Goal: Task Accomplishment & Management: Use online tool/utility

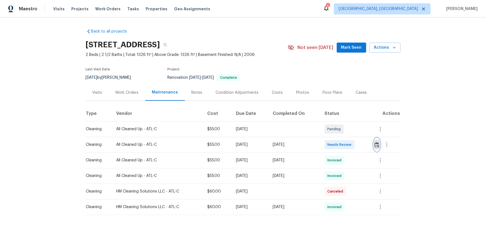
click at [346, 147] on img "button" at bounding box center [377, 144] width 5 height 5
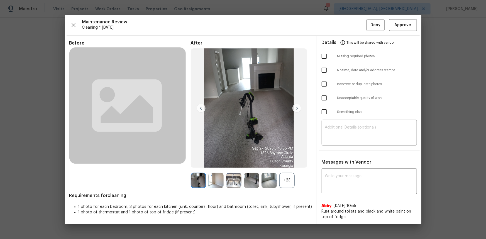
click at [286, 160] on div "+23" at bounding box center [287, 180] width 15 height 15
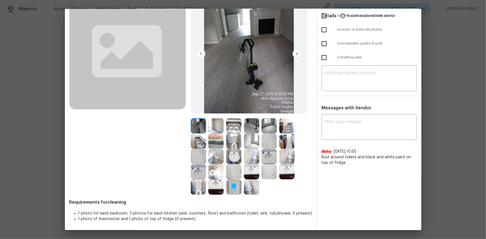
click at [232, 160] on img at bounding box center [233, 187] width 15 height 15
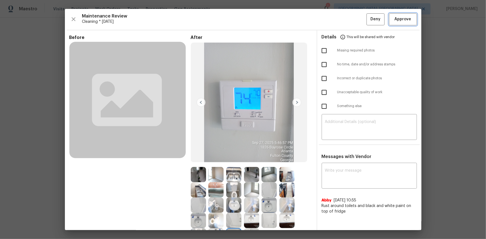
click at [346, 20] on button "Approve" at bounding box center [403, 19] width 28 height 12
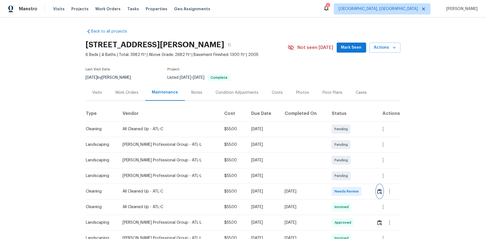
click at [342, 153] on img "button" at bounding box center [380, 191] width 5 height 5
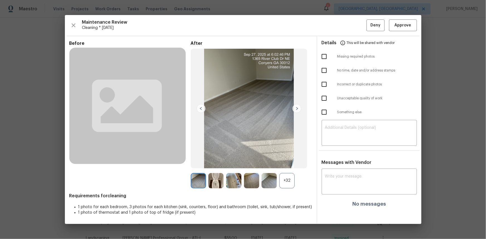
click at [288, 153] on div "+32" at bounding box center [287, 180] width 15 height 15
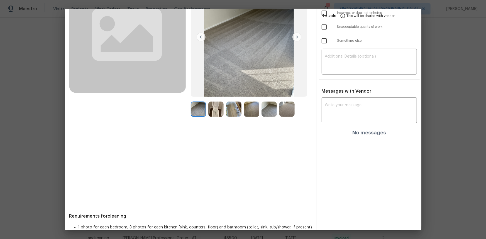
scroll to position [79, 0]
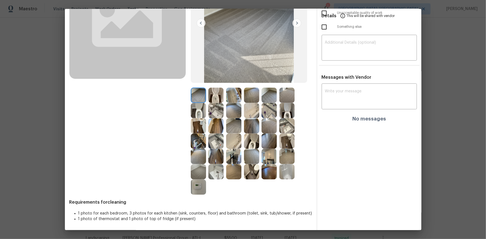
click at [197, 153] on img at bounding box center [198, 187] width 15 height 15
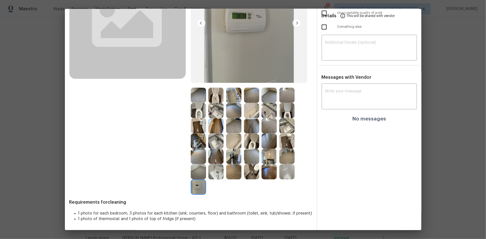
click at [197, 153] on img at bounding box center [198, 187] width 15 height 15
click at [193, 153] on img at bounding box center [198, 187] width 15 height 15
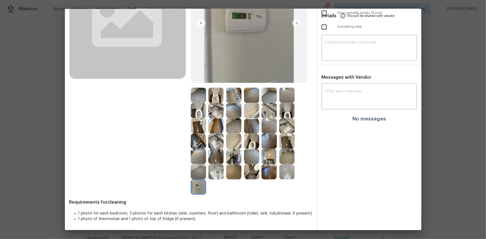
click at [193, 153] on img at bounding box center [198, 187] width 15 height 15
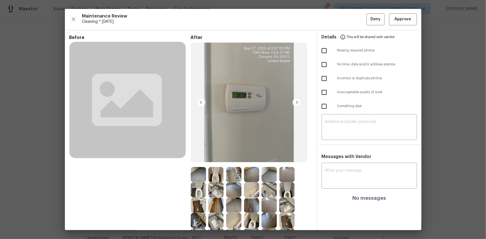
scroll to position [0, 0]
drag, startPoint x: 400, startPoint y: 18, endPoint x: 397, endPoint y: 22, distance: 5.3
click at [342, 18] on span "Approve" at bounding box center [403, 19] width 17 height 7
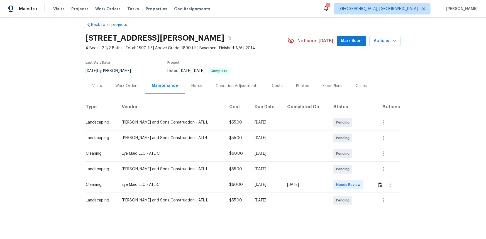
scroll to position [13, 0]
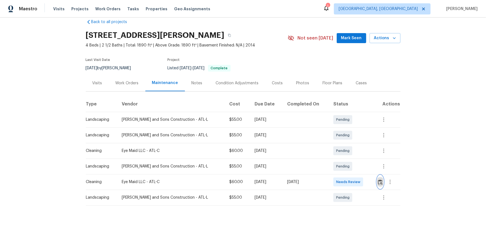
click at [342, 153] on img "button" at bounding box center [380, 182] width 5 height 5
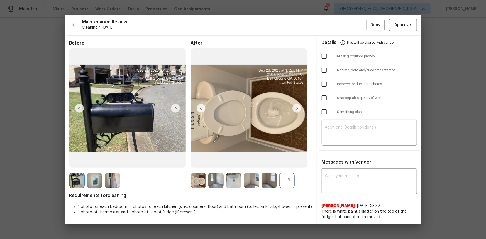
click at [287, 153] on div "+19" at bounding box center [287, 180] width 15 height 15
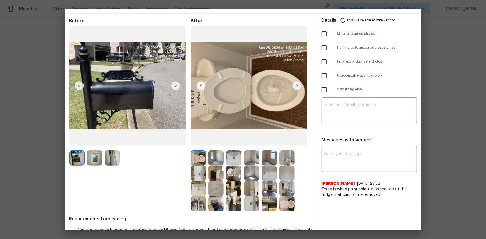
scroll to position [33, 0]
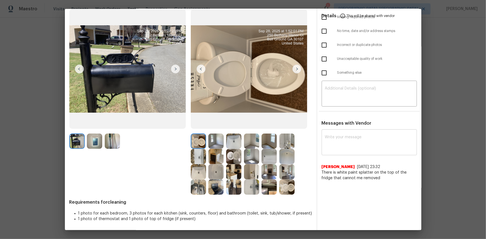
click at [329, 149] on textarea at bounding box center [369, 143] width 89 height 16
paste textarea "Maintenance Audit Team: Hello! Unfortunately, this cleaning visit completed on …"
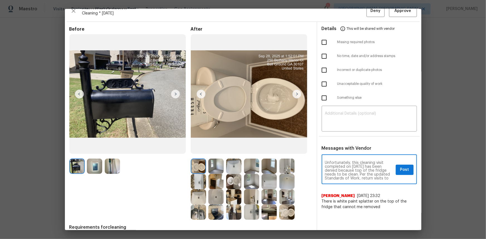
scroll to position [0, 0]
type textarea "Maintenance Audit Team: Hello! Unfortunately, this cleaning visit completed on …"
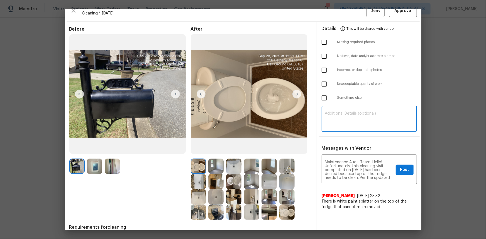
click at [325, 116] on textarea at bounding box center [369, 120] width 89 height 16
paste textarea "Maintenance Audit Team: Hello! Unfortunately, this cleaning visit completed on …"
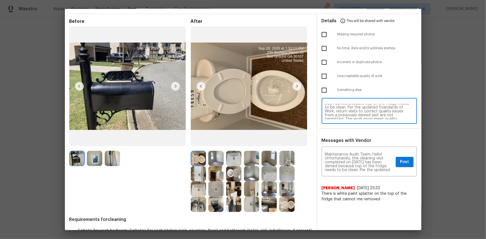
scroll to position [25, 0]
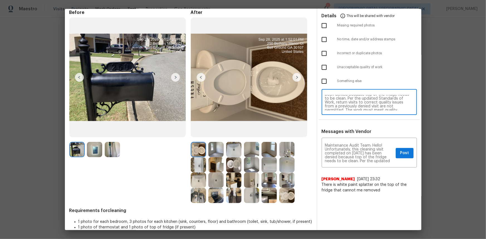
type textarea "Maintenance Audit Team: Hello! Unfortunately, this cleaning visit completed on …"
click at [267, 153] on img at bounding box center [269, 195] width 15 height 15
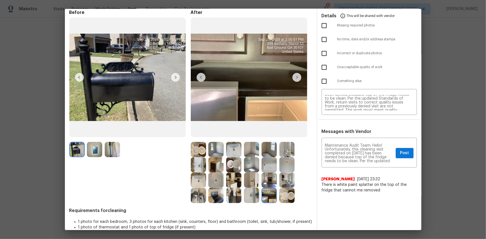
click at [267, 153] on img at bounding box center [269, 195] width 15 height 15
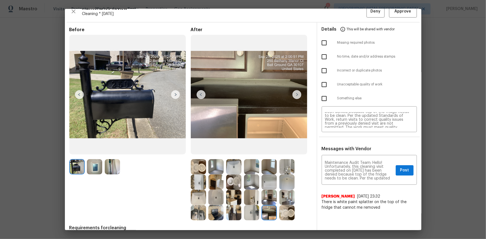
scroll to position [0, 0]
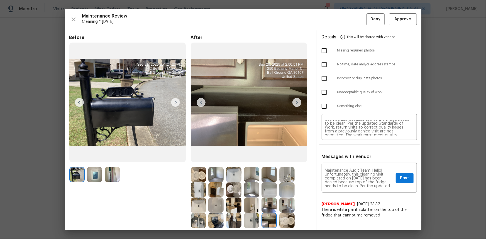
click at [320, 92] on input "checkbox" at bounding box center [325, 93] width 12 height 12
checkbox input "true"
click at [342, 153] on span "Post" at bounding box center [404, 178] width 9 height 7
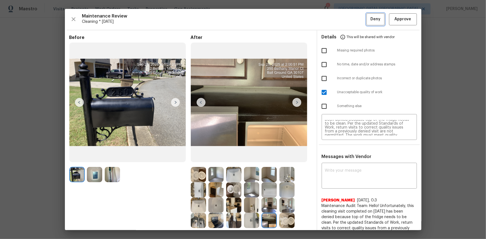
click at [342, 22] on span "Deny" at bounding box center [376, 19] width 10 height 7
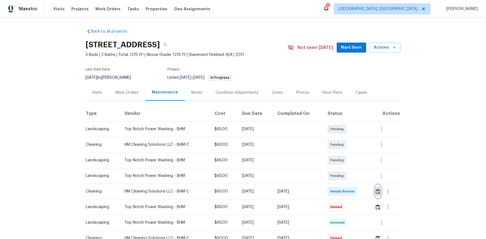
click at [376, 191] on img "button" at bounding box center [378, 191] width 5 height 5
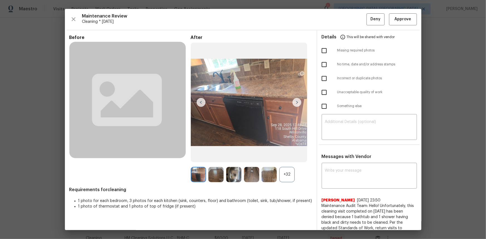
click at [287, 176] on div "+32" at bounding box center [287, 174] width 15 height 15
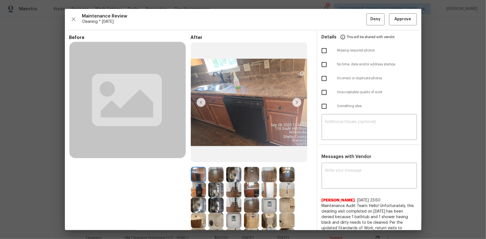
click at [231, 218] on img at bounding box center [233, 220] width 15 height 15
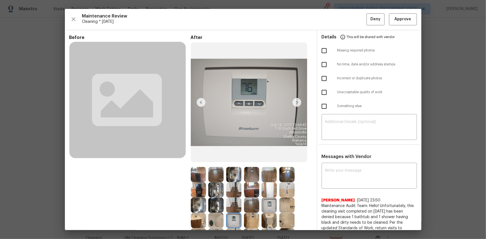
click at [231, 218] on img at bounding box center [233, 220] width 15 height 15
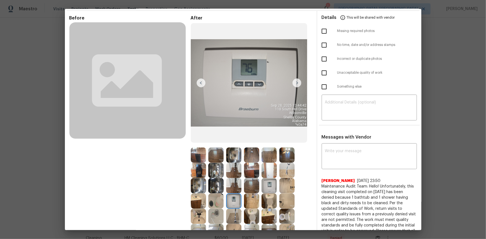
scroll to position [25, 0]
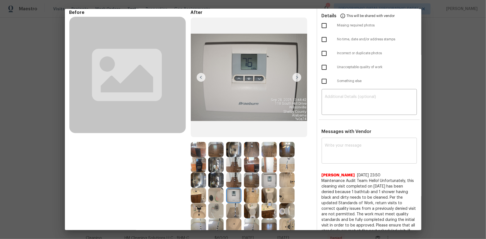
click at [332, 158] on textarea at bounding box center [369, 152] width 89 height 16
paste textarea "Maintenance Audit Team: Hello! After further review, the visit([DATE]) has been…"
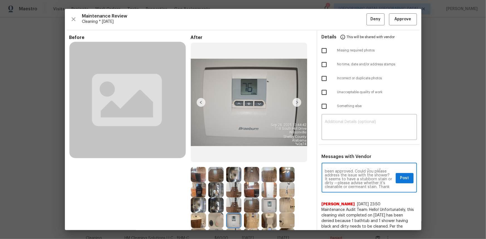
scroll to position [10, 0]
type textarea "Maintenance Audit Team: Hello! After further review, the visit([DATE]) has been…"
drag, startPoint x: 386, startPoint y: 166, endPoint x: 387, endPoint y: 173, distance: 6.8
click at [386, 167] on div "Maintenance Audit Team: Hello! After further review, the visit([DATE]) has been…" at bounding box center [369, 178] width 95 height 28
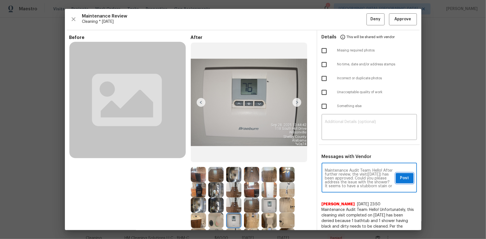
click at [401, 179] on span "Post" at bounding box center [404, 178] width 9 height 7
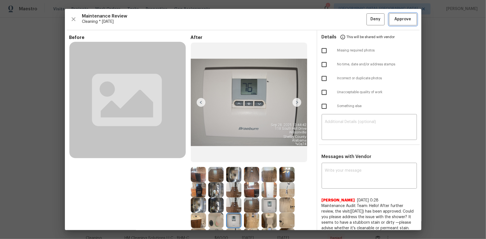
click at [395, 22] on span "Approve" at bounding box center [403, 19] width 17 height 7
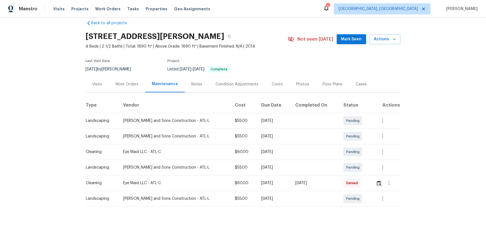
scroll to position [13, 0]
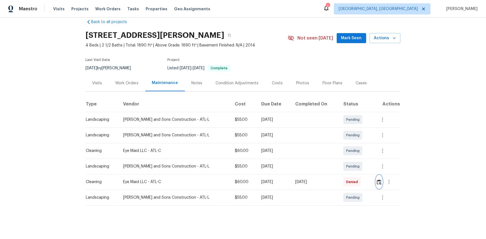
click at [346, 160] on img "button" at bounding box center [379, 182] width 5 height 5
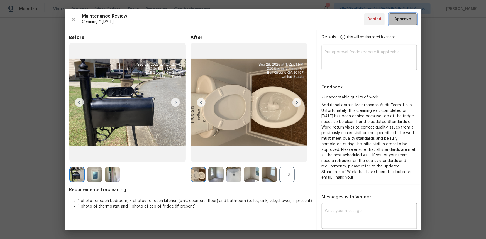
click at [346, 20] on span "Approve" at bounding box center [403, 19] width 17 height 7
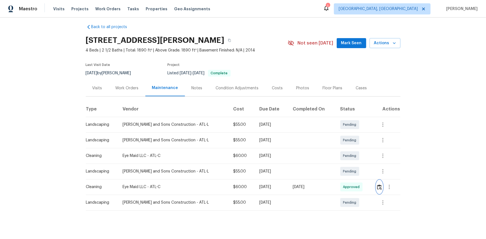
scroll to position [0, 0]
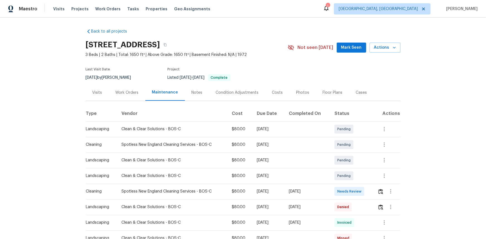
click at [373, 189] on td at bounding box center [386, 192] width 27 height 16
click at [380, 195] on button "button" at bounding box center [381, 191] width 6 height 13
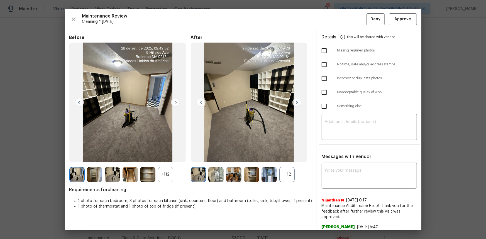
click at [288, 174] on div "+112" at bounding box center [287, 174] width 15 height 15
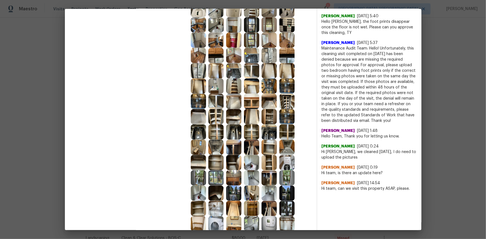
scroll to position [279, 0]
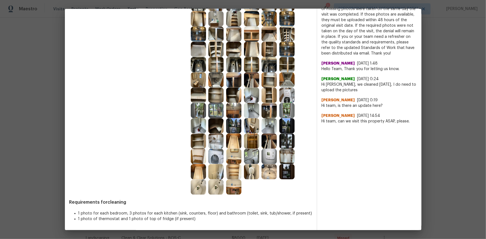
click at [266, 155] on img at bounding box center [269, 156] width 15 height 15
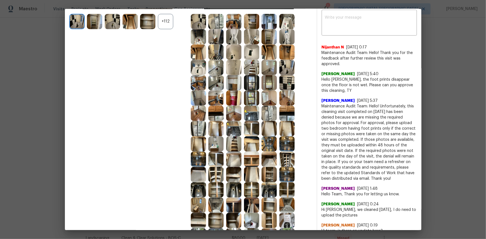
scroll to position [228, 0]
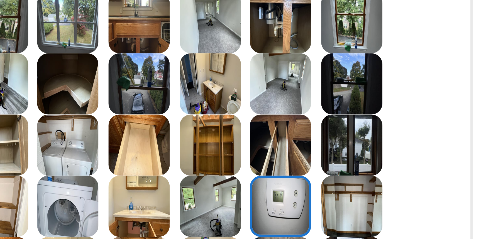
click at [265, 208] on img at bounding box center [269, 207] width 15 height 15
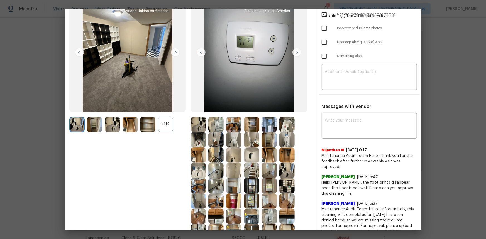
scroll to position [0, 0]
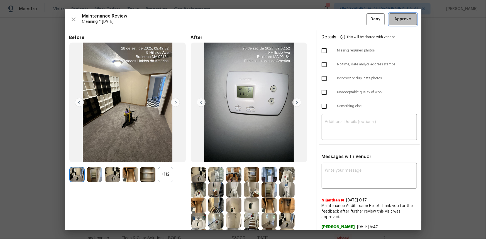
click at [401, 21] on span "Approve" at bounding box center [403, 19] width 17 height 7
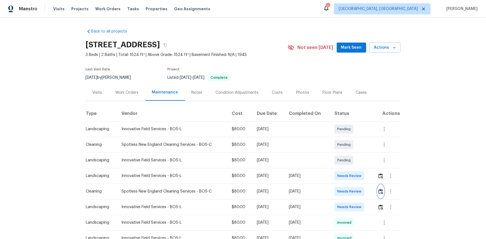
click at [380, 192] on img "button" at bounding box center [381, 191] width 5 height 5
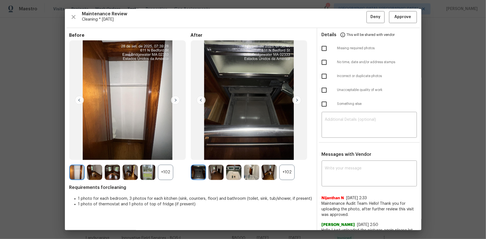
click at [290, 174] on div "+102" at bounding box center [287, 172] width 15 height 15
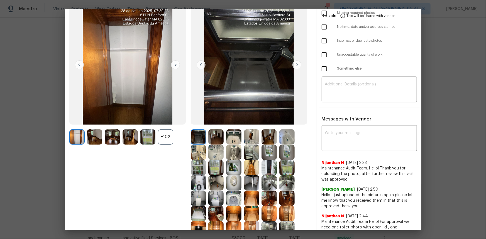
scroll to position [101, 0]
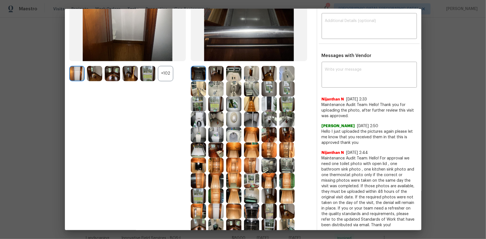
click at [236, 118] on img at bounding box center [233, 119] width 15 height 15
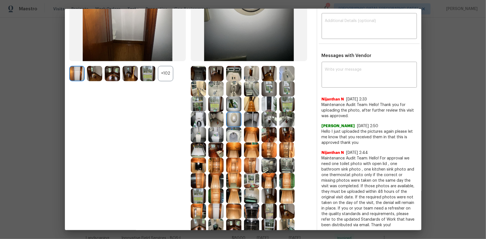
click at [236, 118] on img at bounding box center [233, 119] width 15 height 15
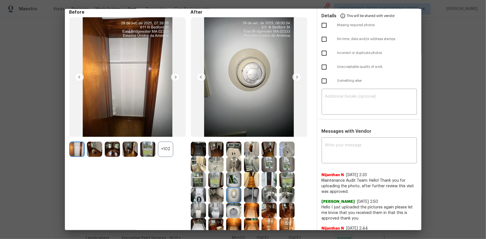
scroll to position [25, 0]
click at [233, 192] on img at bounding box center [233, 195] width 15 height 15
click at [232, 192] on img at bounding box center [233, 195] width 15 height 15
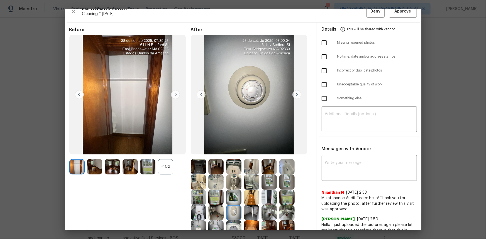
scroll to position [0, 0]
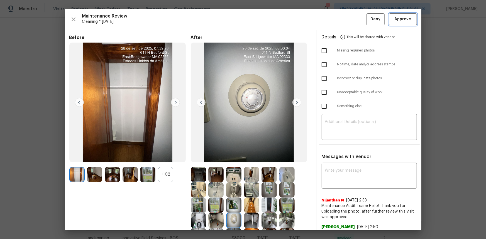
click at [401, 20] on span "Approve" at bounding box center [403, 19] width 17 height 7
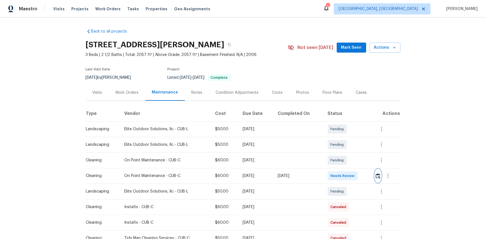
click at [346, 160] on img "button" at bounding box center [378, 176] width 5 height 5
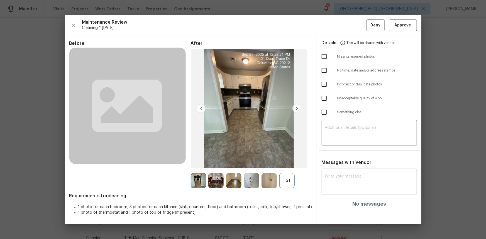
click at [338, 160] on textarea at bounding box center [369, 183] width 89 height 16
paste textarea "Maintenance Audit Team: Hello! Unfortunately this cleaning visit completed on […"
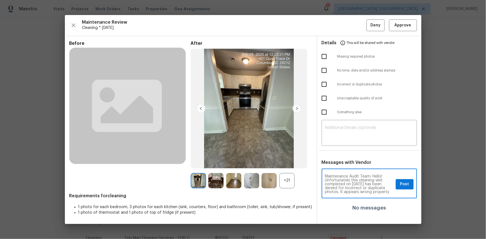
scroll to position [27, 0]
type textarea "Maintenance Audit Team: Hello! Unfortunately this cleaning visit completed on […"
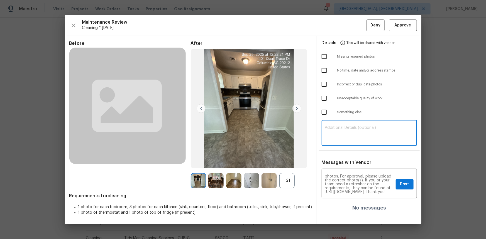
click at [345, 133] on textarea at bounding box center [369, 134] width 89 height 16
paste textarea "Maintenance Audit Team: Hello! Unfortunately this cleaning visit completed on […"
type textarea "Maintenance Audit Team: Hello! Unfortunately this cleaning visit completed on 0…"
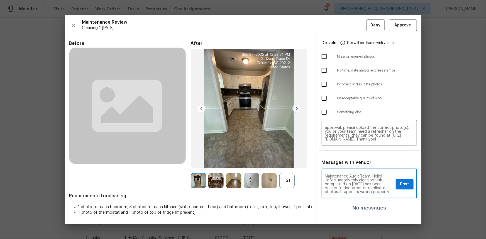
scroll to position [10, 0]
click at [287, 160] on div "+21" at bounding box center [287, 180] width 15 height 15
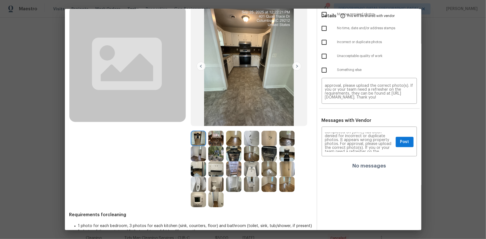
scroll to position [49, 0]
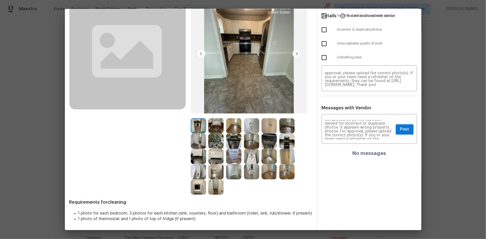
click at [201, 160] on img at bounding box center [198, 187] width 15 height 15
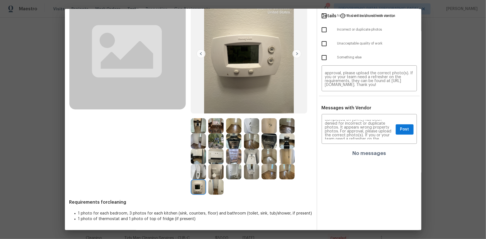
click at [201, 160] on img at bounding box center [198, 187] width 15 height 15
drag, startPoint x: 200, startPoint y: 190, endPoint x: 198, endPoint y: 189, distance: 2.9
click at [200, 160] on img at bounding box center [198, 187] width 15 height 15
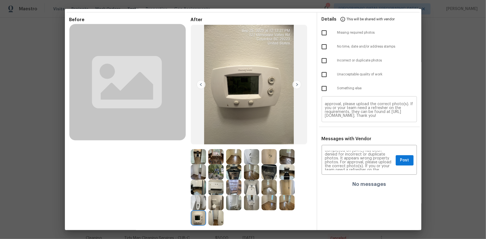
scroll to position [0, 0]
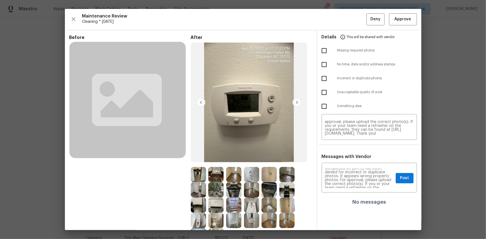
click at [321, 80] on input "checkbox" at bounding box center [325, 79] width 12 height 12
checkbox input "true"
click at [346, 160] on span "Post" at bounding box center [404, 178] width 9 height 7
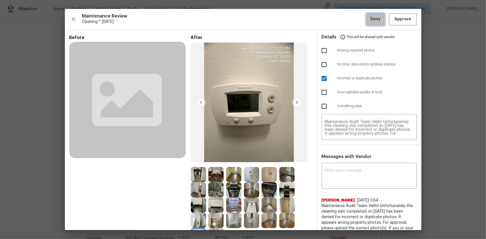
click at [346, 20] on button "Deny" at bounding box center [376, 19] width 18 height 12
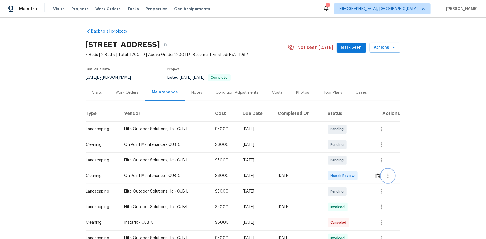
click at [382, 177] on button "button" at bounding box center [388, 175] width 13 height 13
click at [377, 178] on div at bounding box center [243, 119] width 486 height 239
click at [377, 178] on img "button" at bounding box center [378, 176] width 5 height 5
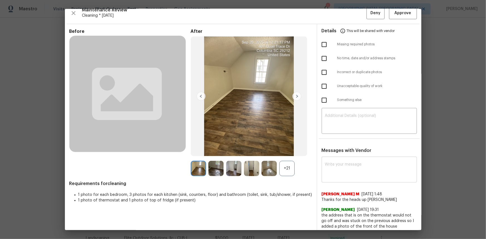
scroll to position [9, 0]
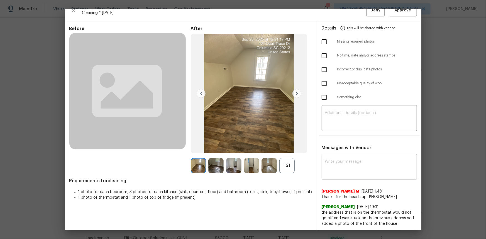
click at [336, 164] on textarea at bounding box center [369, 168] width 89 height 16
click at [287, 167] on div "+21" at bounding box center [287, 165] width 15 height 15
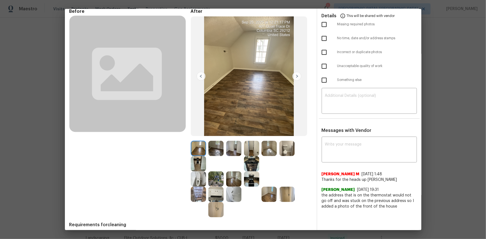
scroll to position [49, 0]
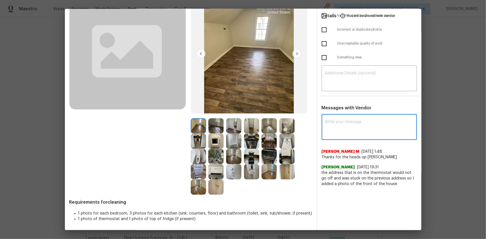
click at [337, 129] on textarea at bounding box center [369, 128] width 89 height 16
paste textarea "Maintenance Audit Team: Hello! Unfortunately, this cleaning visit completed on …"
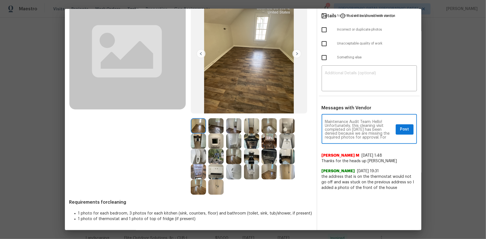
scroll to position [66, 0]
type textarea "Maintenance Audit Team: Hello! Unfortunately, this cleaning visit completed on …"
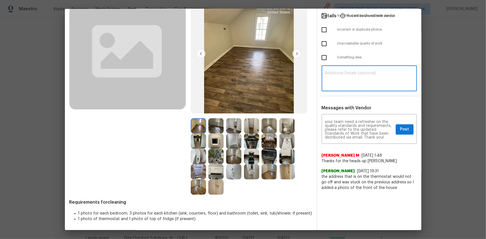
click at [332, 80] on textarea at bounding box center [369, 79] width 89 height 16
paste textarea "Maintenance Audit Team: Hello! Unfortunately, this cleaning visit completed on …"
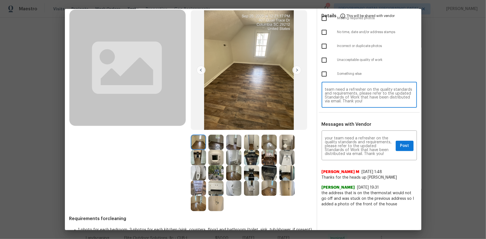
scroll to position [23, 0]
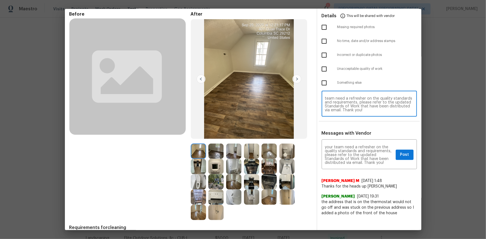
type textarea "Maintenance Audit Team: Hello! Unfortunately, this cleaning visit completed on …"
click at [214, 166] on img at bounding box center [215, 166] width 15 height 15
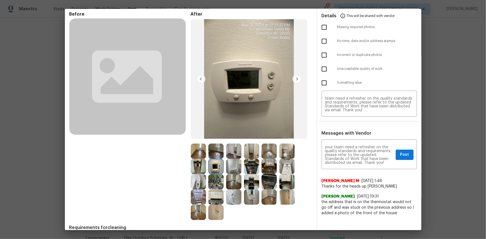
click at [214, 166] on img at bounding box center [215, 166] width 15 height 15
click at [213, 165] on img at bounding box center [215, 166] width 15 height 15
click at [214, 163] on img at bounding box center [215, 166] width 15 height 15
click at [214, 164] on img at bounding box center [215, 166] width 15 height 15
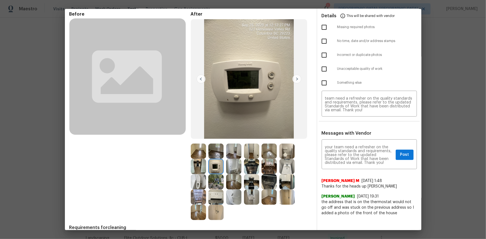
click at [214, 164] on img at bounding box center [215, 166] width 15 height 15
click at [213, 164] on img at bounding box center [215, 166] width 15 height 15
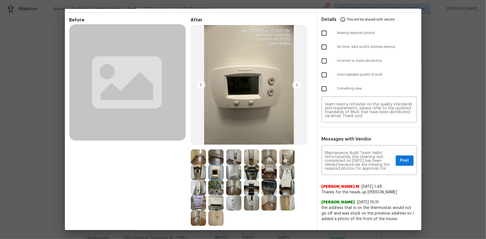
scroll to position [0, 0]
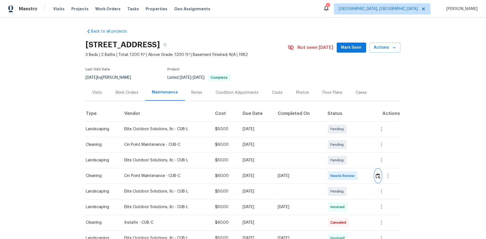
click at [379, 176] on img "button" at bounding box center [378, 176] width 5 height 5
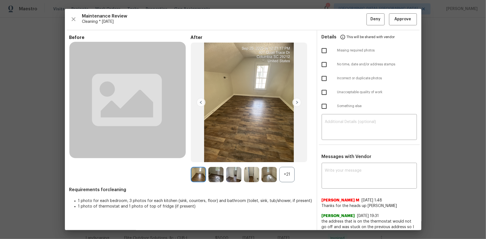
drag, startPoint x: 288, startPoint y: 174, endPoint x: 278, endPoint y: 181, distance: 13.0
click at [285, 176] on div "+21" at bounding box center [287, 174] width 15 height 15
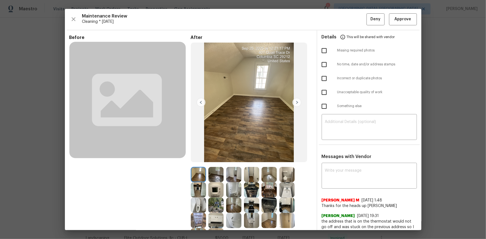
click at [215, 189] on img at bounding box center [215, 190] width 15 height 15
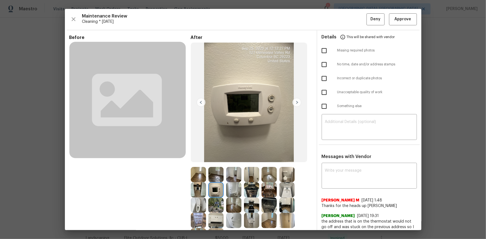
click at [215, 189] on img at bounding box center [215, 190] width 15 height 15
click at [330, 176] on textarea at bounding box center [369, 177] width 89 height 16
paste textarea "Maintenance Audit Team: Hello! Unfortunately, this cleaning visit completed on …"
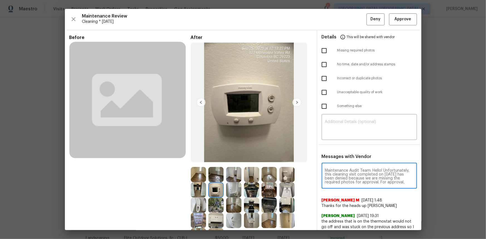
scroll to position [66, 0]
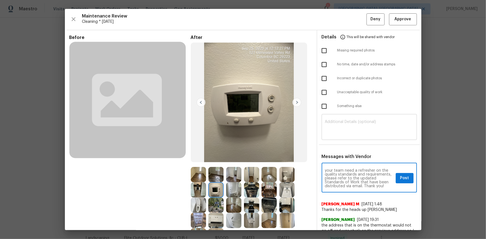
type textarea "Maintenance Audit Team: Hello! Unfortunately, this cleaning visit completed on …"
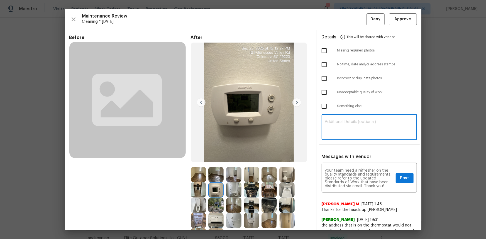
click at [334, 123] on textarea at bounding box center [369, 128] width 89 height 16
type textarea "v"
paste textarea "Maintenance Audit Team: Hello! Unfortunately, this cleaning visit completed on …"
type textarea "Maintenance Audit Team: Hello! Unfortunately, this cleaning visit completed on …"
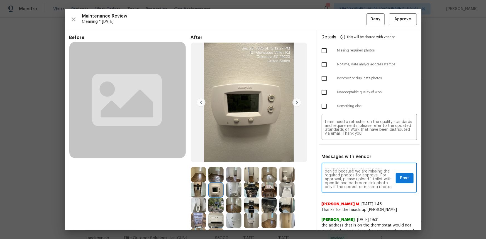
scroll to position [21, 0]
click at [322, 177] on div "Maintenance Audit Team: Hello! Unfortunately, this cleaning visit completed on …" at bounding box center [369, 178] width 95 height 28
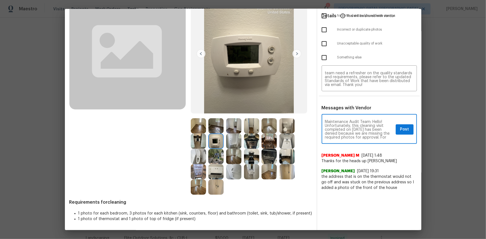
scroll to position [20, 0]
click at [325, 129] on textarea "Maintenance Audit Team: Hello! Unfortunately, this cleaning visit completed on …" at bounding box center [359, 130] width 69 height 20
type textarea "Maintenance Audit Team: Hello! Unfortunately, this cleaning visit completed on …"
click at [341, 79] on textarea "Maintenance Audit Team: Hello! Unfortunately, this cleaning visit completed on …" at bounding box center [369, 79] width 89 height 16
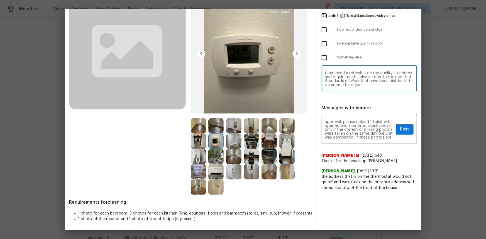
paste textarea "Maintenance Audit Team: Hello! Unfortunately, this cleaning visit completed on …"
click at [340, 84] on textarea at bounding box center [369, 79] width 89 height 16
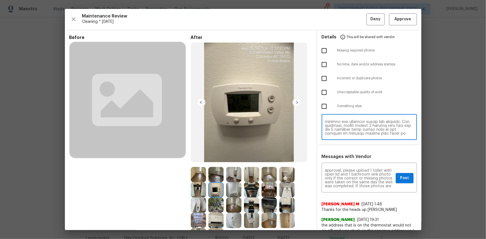
scroll to position [50, 0]
click at [348, 127] on textarea at bounding box center [369, 128] width 89 height 16
drag, startPoint x: 348, startPoint y: 127, endPoint x: 340, endPoint y: 127, distance: 8.1
click at [340, 127] on textarea at bounding box center [369, 128] width 89 height 16
click at [340, 126] on textarea at bounding box center [369, 128] width 89 height 16
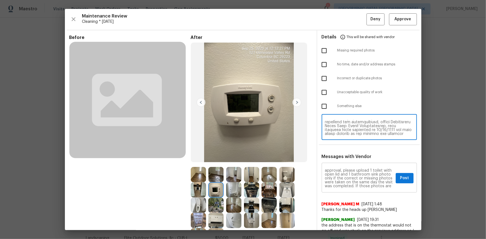
type textarea "Maintenance Audit Team: Hello! Unfortunately, this cleaning visit completed on …"
click at [346, 177] on textarea "Maintenance Audit Team: Hello! Unfortunately, this cleaning visit completed on …" at bounding box center [359, 179] width 69 height 20
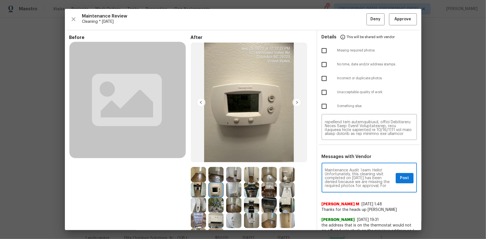
scroll to position [0, 0]
click at [400, 176] on span "Post" at bounding box center [404, 178] width 9 height 7
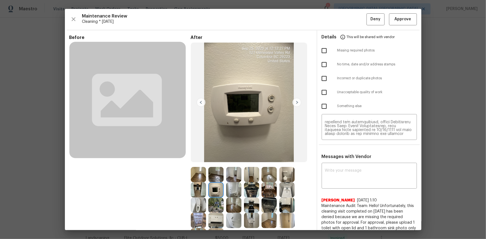
click at [321, 50] on input "checkbox" at bounding box center [325, 51] width 12 height 12
checkbox input "true"
click at [371, 16] on span "Deny" at bounding box center [376, 19] width 10 height 7
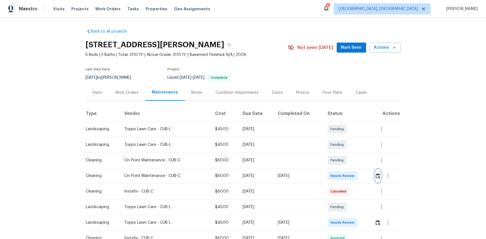
click at [346, 160] on button "button" at bounding box center [378, 175] width 6 height 13
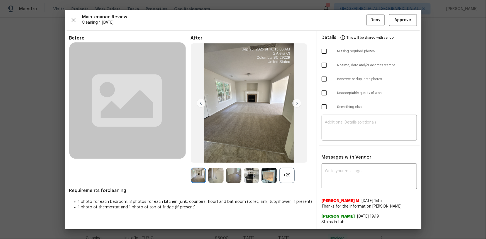
click at [292, 160] on div "+29" at bounding box center [287, 175] width 15 height 15
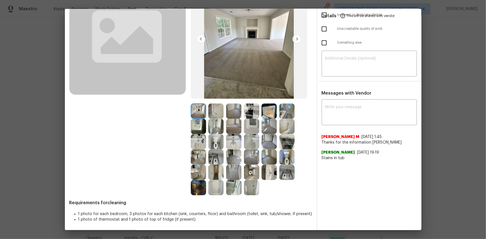
scroll to position [64, 0]
click at [250, 126] on img at bounding box center [251, 125] width 15 height 15
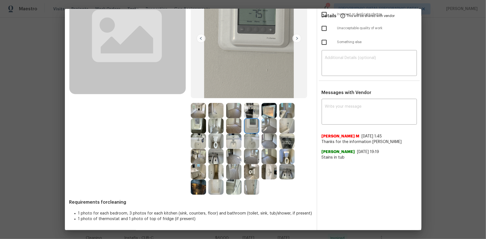
click at [250, 126] on img at bounding box center [251, 125] width 15 height 15
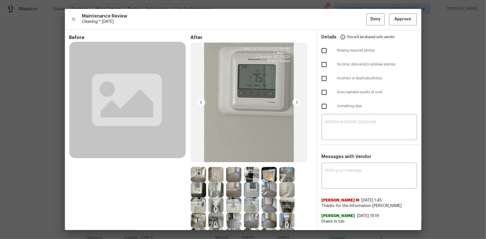
click at [346, 25] on div "Maintenance Review Cleaning * [DATE] Deny Approve Before After Requirements for…" at bounding box center [243, 120] width 357 height 222
click at [346, 19] on span "Approve" at bounding box center [403, 19] width 17 height 7
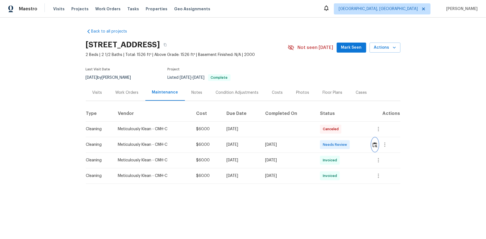
click at [346, 147] on img "button" at bounding box center [375, 144] width 5 height 5
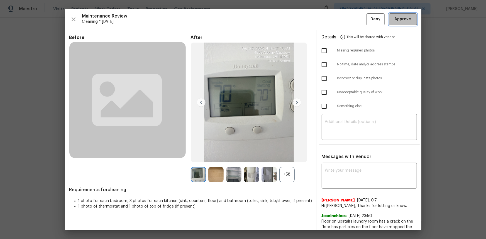
click at [346, 18] on span "Approve" at bounding box center [403, 19] width 17 height 7
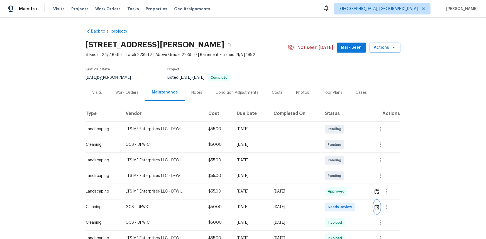
click at [376, 208] on img "button" at bounding box center [377, 207] width 5 height 5
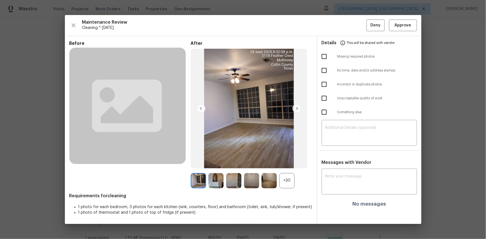
click at [292, 178] on div "+30" at bounding box center [287, 180] width 15 height 15
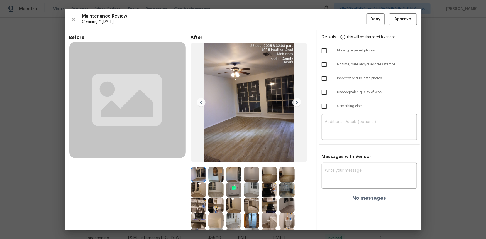
click at [230, 189] on img at bounding box center [233, 190] width 15 height 15
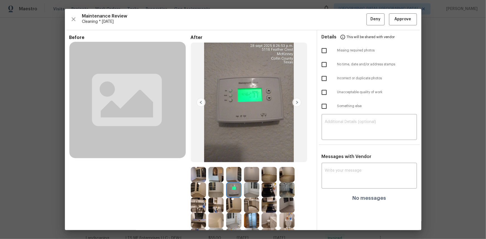
click at [230, 189] on img at bounding box center [233, 190] width 15 height 15
click at [411, 18] on button "Approve" at bounding box center [403, 19] width 28 height 12
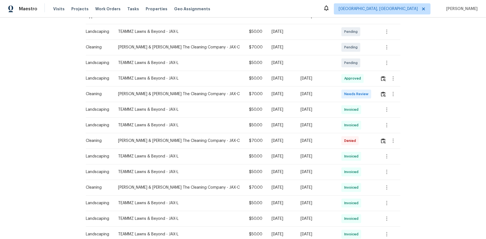
scroll to position [101, 0]
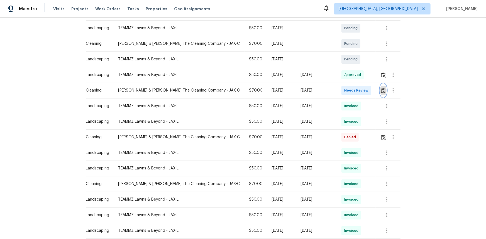
click at [346, 91] on img "button" at bounding box center [383, 90] width 5 height 5
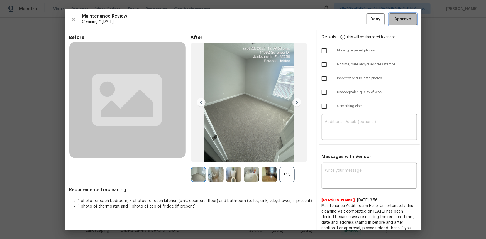
click at [346, 20] on span "Approve" at bounding box center [403, 19] width 17 height 7
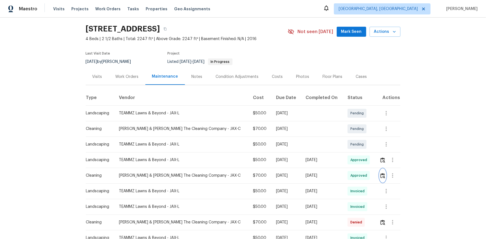
scroll to position [0, 0]
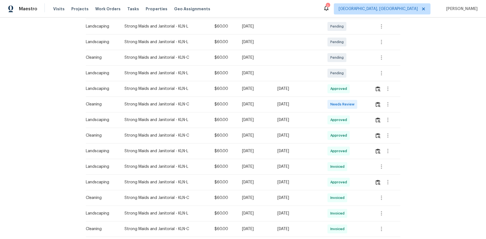
scroll to position [1, 0]
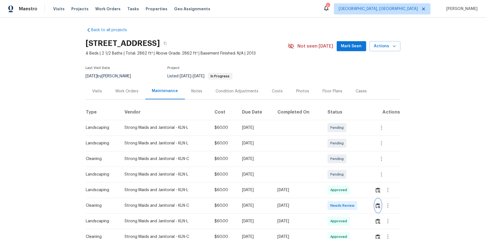
click at [378, 206] on img "button" at bounding box center [378, 205] width 5 height 5
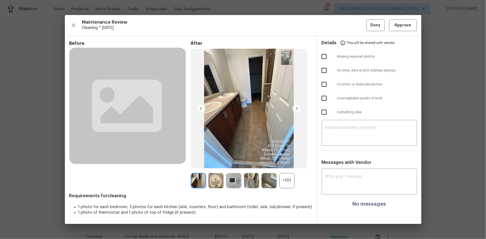
click at [234, 180] on img at bounding box center [233, 180] width 15 height 15
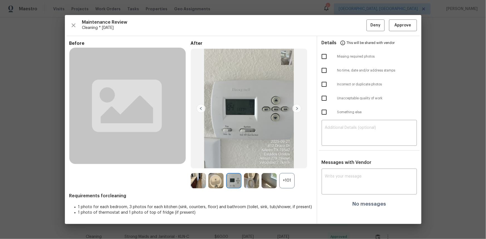
click at [234, 180] on img at bounding box center [233, 180] width 15 height 15
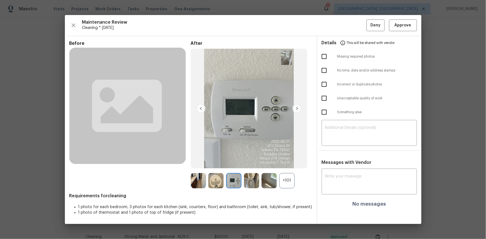
click at [234, 180] on img at bounding box center [233, 180] width 15 height 15
click at [282, 181] on div "+101" at bounding box center [287, 180] width 15 height 15
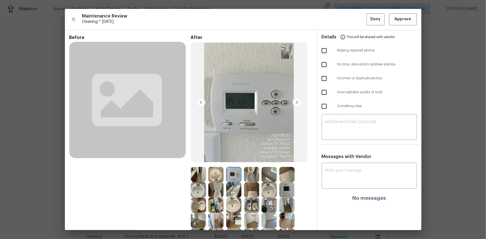
click at [233, 177] on img at bounding box center [233, 174] width 15 height 15
click at [276, 189] on div at bounding box center [271, 190] width 18 height 15
click at [283, 189] on img at bounding box center [287, 190] width 15 height 15
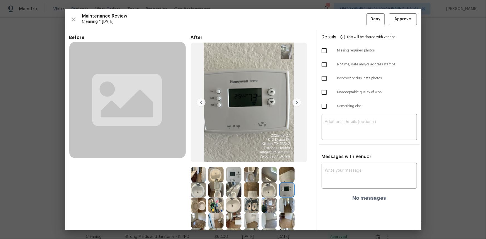
click at [283, 189] on img at bounding box center [287, 190] width 15 height 15
click at [401, 19] on span "Approve" at bounding box center [403, 19] width 17 height 7
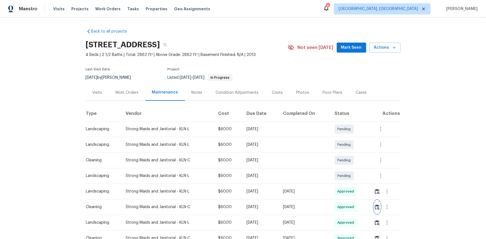
scroll to position [0, 0]
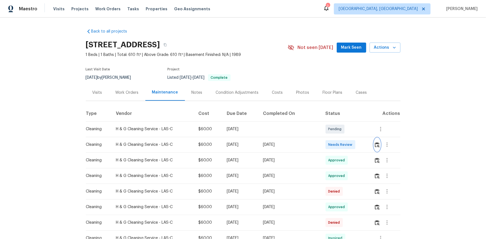
click at [346, 149] on button "button" at bounding box center [377, 144] width 6 height 13
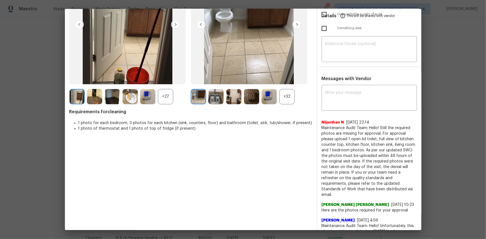
click at [283, 94] on div "+32" at bounding box center [287, 96] width 15 height 15
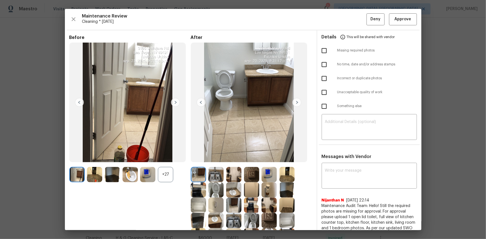
click at [265, 160] on img at bounding box center [269, 174] width 15 height 15
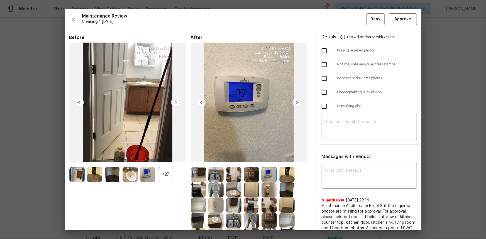
drag, startPoint x: 265, startPoint y: 171, endPoint x: 79, endPoint y: 20, distance: 240.0
click at [264, 160] on img at bounding box center [269, 174] width 15 height 15
click at [346, 20] on span "Approve" at bounding box center [403, 19] width 19 height 7
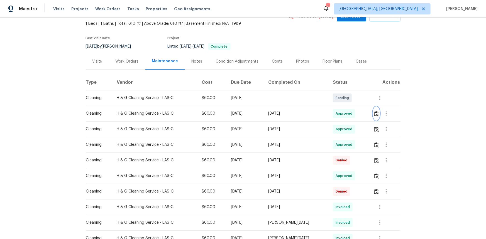
scroll to position [91, 0]
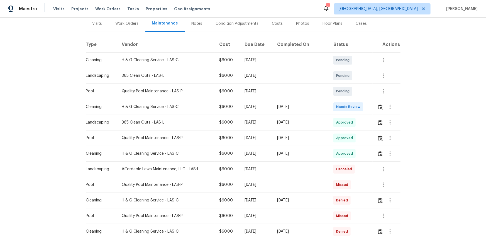
scroll to position [76, 0]
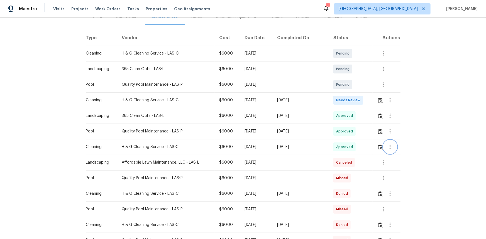
click at [346, 149] on icon "button" at bounding box center [390, 147] width 7 height 7
click at [346, 156] on li "View details" at bounding box center [401, 156] width 39 height 9
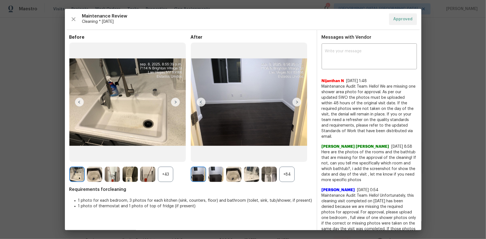
click at [286, 160] on div "+84" at bounding box center [287, 174] width 15 height 15
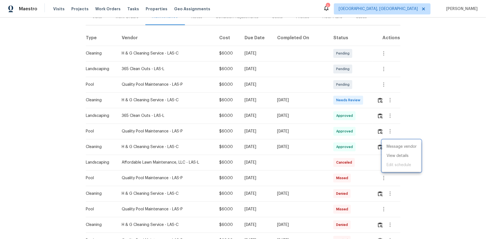
click at [346, 106] on div at bounding box center [243, 119] width 486 height 239
click at [346, 100] on button "button" at bounding box center [380, 100] width 6 height 13
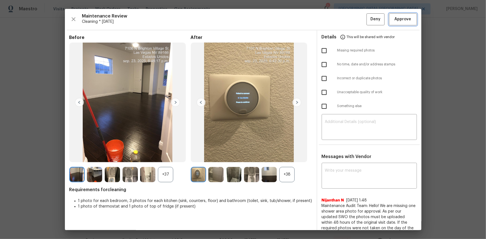
click at [346, 21] on span "Approve" at bounding box center [403, 19] width 17 height 7
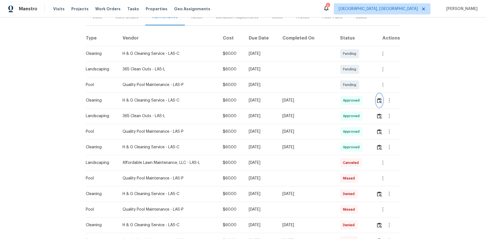
scroll to position [0, 0]
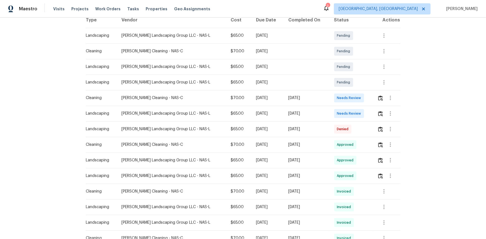
scroll to position [76, 0]
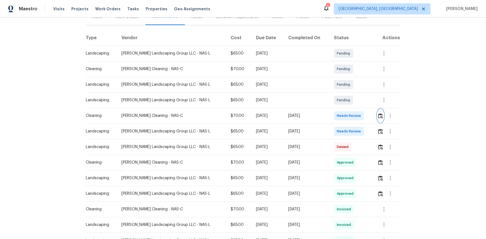
click at [346, 118] on img "button" at bounding box center [380, 115] width 5 height 5
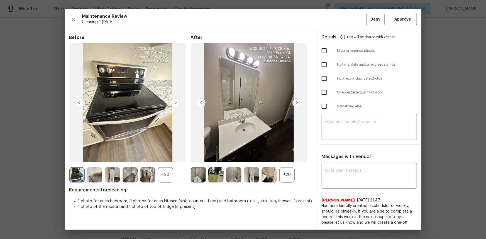
click at [286, 160] on div "+20" at bounding box center [287, 174] width 15 height 15
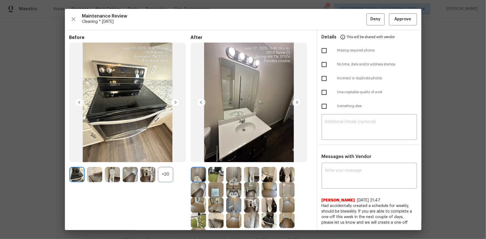
click at [217, 160] on img at bounding box center [215, 190] width 15 height 15
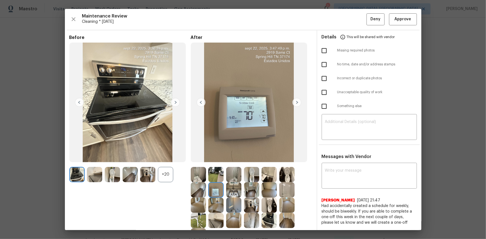
click at [217, 160] on img at bounding box center [215, 190] width 15 height 15
drag, startPoint x: 393, startPoint y: 13, endPoint x: 395, endPoint y: 18, distance: 5.2
click at [346, 14] on button "Approve" at bounding box center [403, 19] width 28 height 12
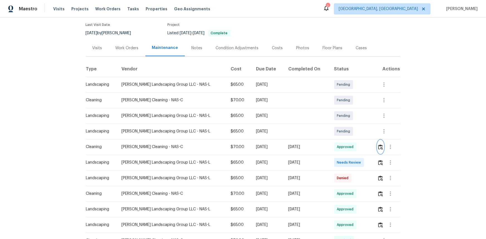
scroll to position [0, 0]
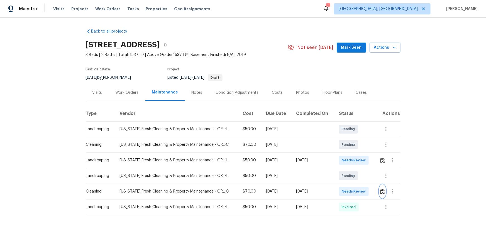
click at [346, 160] on button "button" at bounding box center [383, 191] width 6 height 13
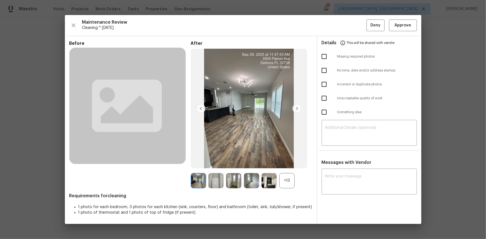
click at [290, 160] on div "+13" at bounding box center [287, 180] width 15 height 15
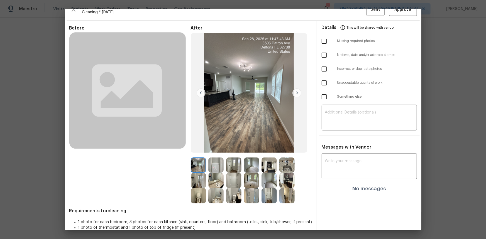
scroll to position [18, 0]
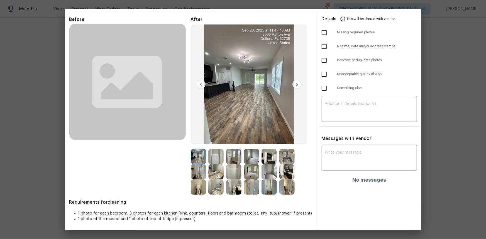
click at [211, 155] on img at bounding box center [215, 156] width 15 height 15
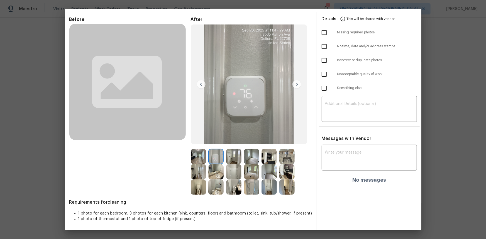
click at [211, 155] on img at bounding box center [215, 156] width 15 height 15
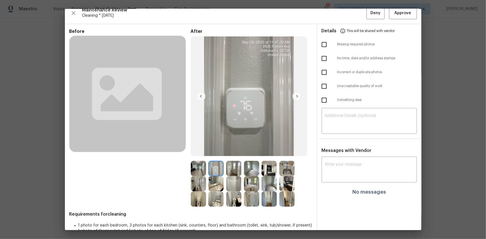
scroll to position [0, 0]
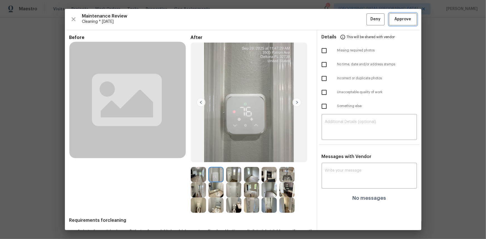
click at [346, 23] on button "Approve" at bounding box center [403, 19] width 28 height 12
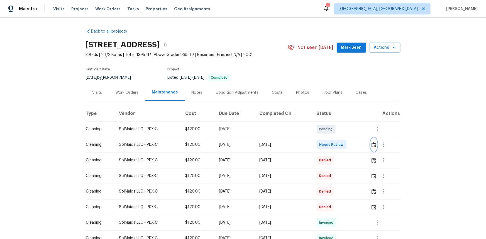
click at [346, 145] on img "button" at bounding box center [374, 144] width 5 height 5
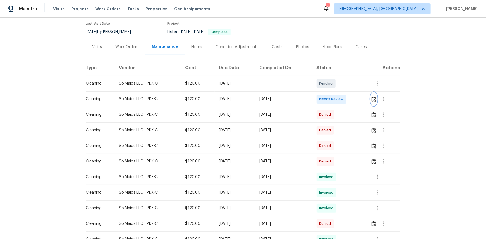
scroll to position [50, 0]
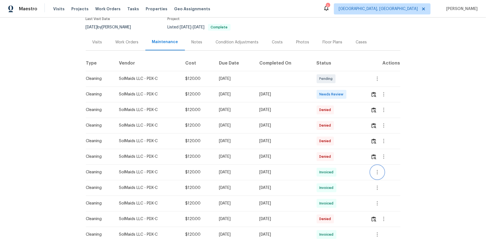
click at [346, 160] on icon "button" at bounding box center [377, 172] width 7 height 7
click at [346, 160] on li "View details" at bounding box center [390, 181] width 39 height 9
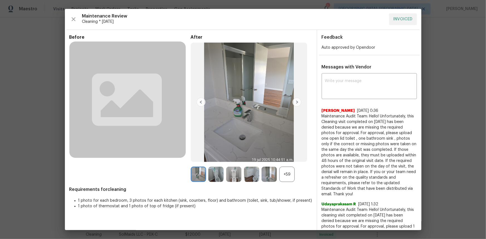
click at [285, 160] on div "+59" at bounding box center [287, 174] width 15 height 15
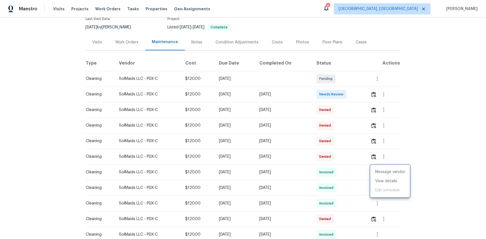
click at [346, 96] on div at bounding box center [243, 119] width 486 height 239
click at [346, 92] on img "button" at bounding box center [374, 94] width 5 height 5
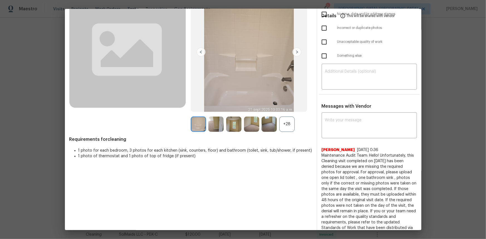
click at [290, 124] on div "+28" at bounding box center [287, 124] width 15 height 15
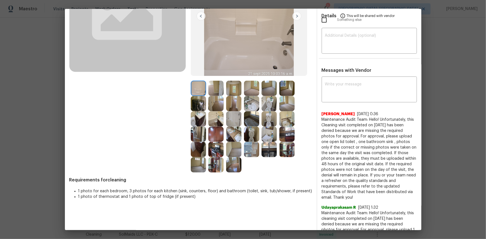
scroll to position [76, 0]
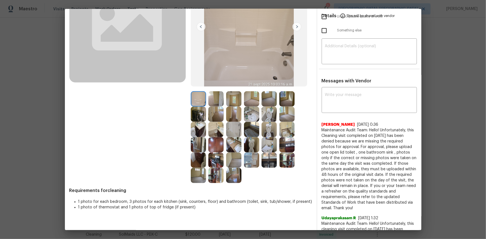
click at [217, 111] on img at bounding box center [215, 114] width 15 height 15
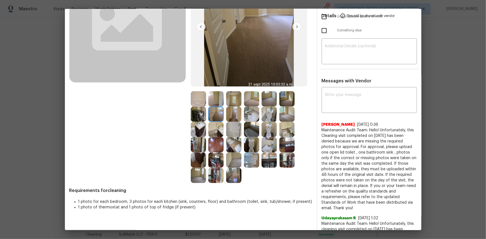
click at [217, 111] on img at bounding box center [215, 114] width 15 height 15
click at [235, 116] on img at bounding box center [233, 114] width 15 height 15
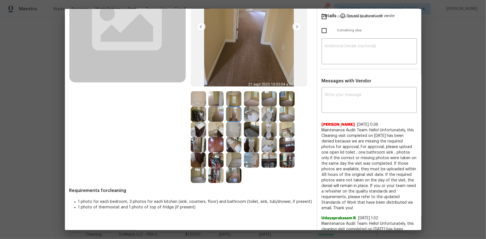
click at [285, 114] on img at bounding box center [287, 114] width 15 height 15
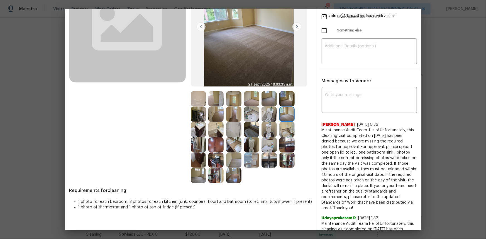
click at [240, 158] on img at bounding box center [233, 160] width 15 height 15
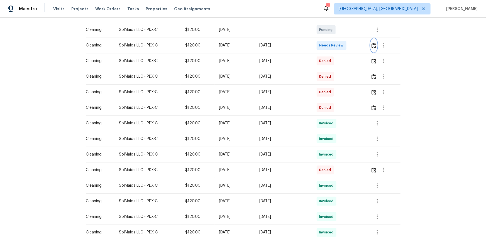
scroll to position [101, 0]
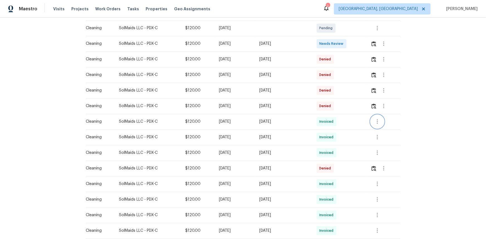
click at [346, 122] on icon "button" at bounding box center [377, 121] width 7 height 7
click at [346, 130] on li "View details" at bounding box center [390, 130] width 39 height 9
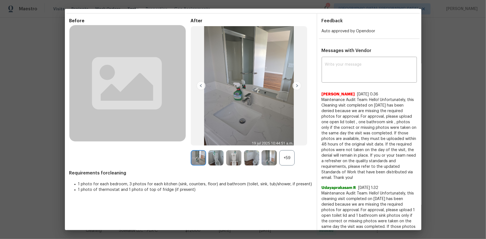
scroll to position [25, 0]
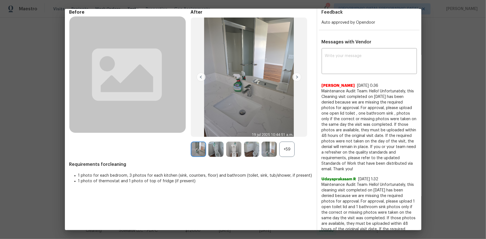
click at [285, 149] on div "+59" at bounding box center [287, 149] width 15 height 15
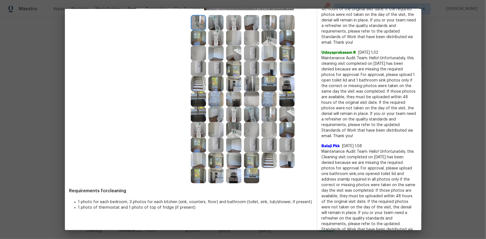
scroll to position [127, 0]
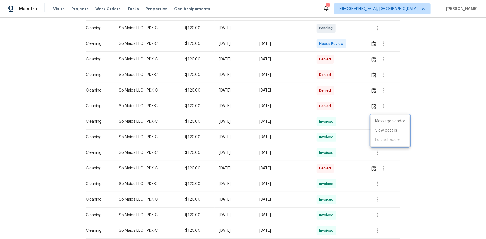
click at [346, 155] on div at bounding box center [243, 119] width 486 height 239
click at [346, 139] on icon "button" at bounding box center [377, 137] width 7 height 7
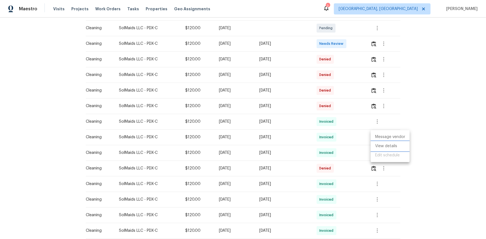
click at [346, 150] on li "View details" at bounding box center [390, 146] width 39 height 9
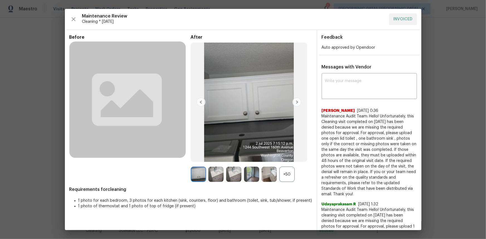
click at [280, 160] on div "+50" at bounding box center [287, 174] width 15 height 15
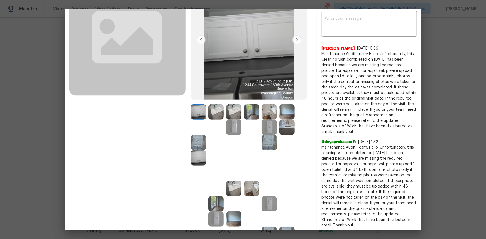
scroll to position [76, 0]
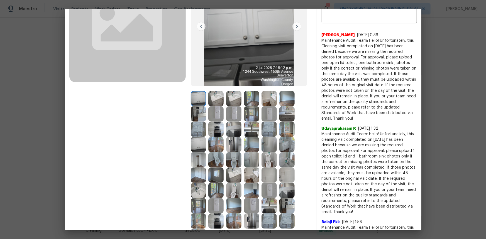
click at [253, 142] on img at bounding box center [251, 144] width 15 height 15
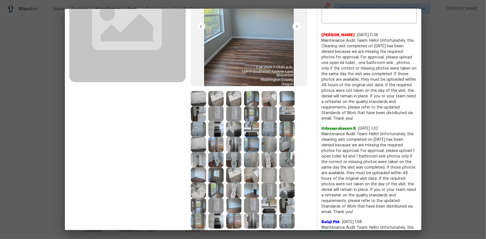
click at [253, 142] on img at bounding box center [251, 144] width 15 height 15
click at [282, 128] on img at bounding box center [287, 129] width 15 height 15
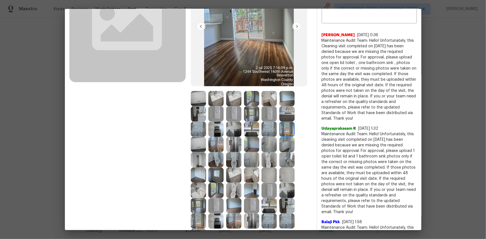
click at [217, 147] on img at bounding box center [215, 144] width 15 height 15
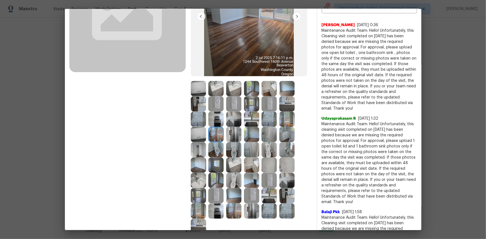
scroll to position [101, 0]
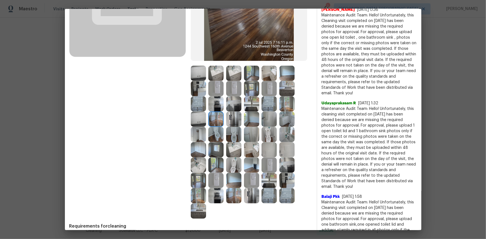
click at [226, 160] on img at bounding box center [233, 195] width 15 height 15
click at [244, 149] on img at bounding box center [251, 149] width 15 height 15
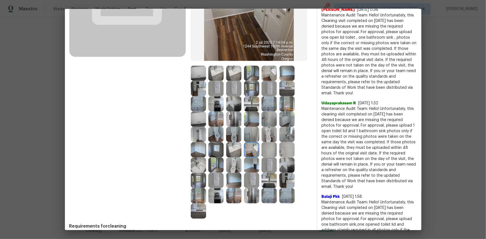
click at [195, 148] on img at bounding box center [198, 149] width 15 height 15
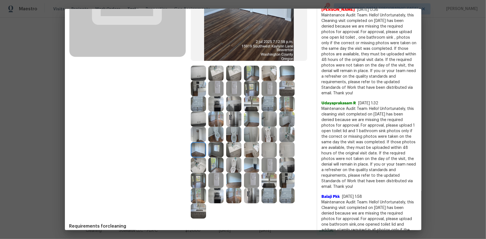
click at [195, 148] on img at bounding box center [198, 149] width 15 height 15
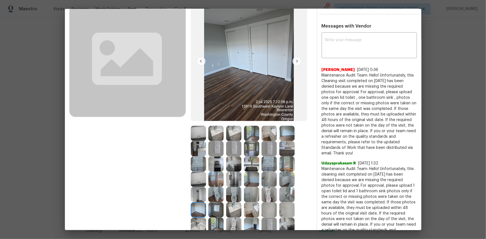
scroll to position [0, 0]
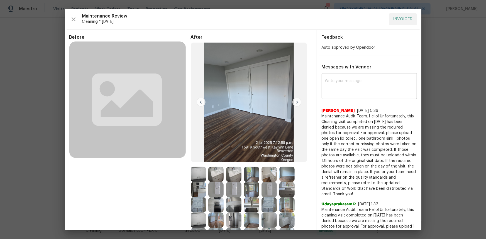
click at [345, 92] on textarea at bounding box center [369, 87] width 89 height 16
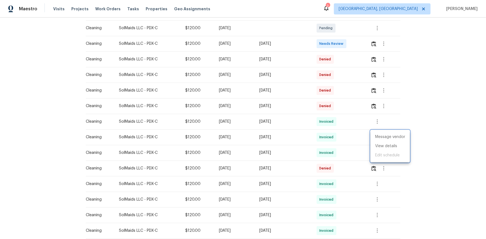
click at [346, 111] on div at bounding box center [243, 119] width 486 height 239
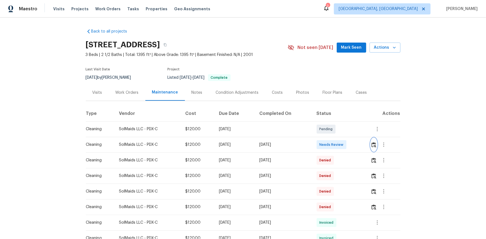
click at [346, 146] on img "button" at bounding box center [374, 144] width 5 height 5
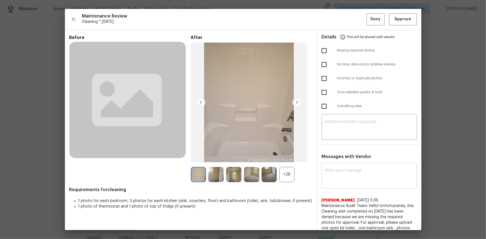
click at [326, 160] on textarea at bounding box center [369, 177] width 89 height 16
paste textarea "Maintenance Audit Team: Hello! Unfortunately this cleaning visit completed on 0…"
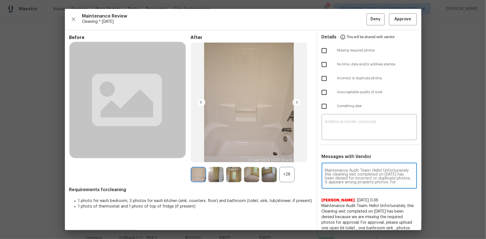
scroll to position [31, 0]
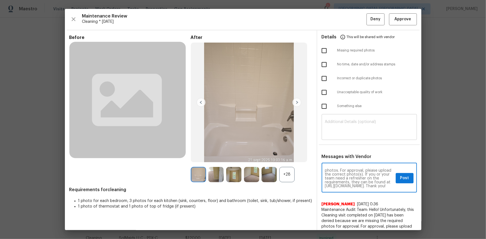
type textarea "Maintenance Audit Team: Hello! Unfortunately this cleaning visit completed on 0…"
click at [337, 123] on textarea at bounding box center [369, 128] width 89 height 16
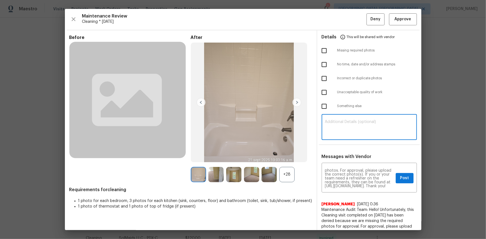
paste textarea "Maintenance Audit Team: Hello! Unfortunately this cleaning visit completed on 0…"
type textarea "Maintenance Audit Team: Hello! Unfortunately this cleaning visit completed on 0…"
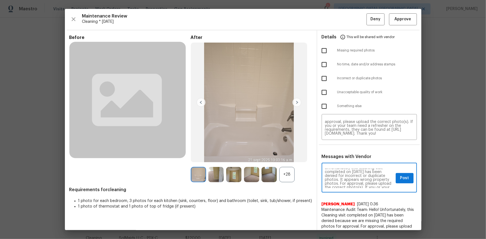
scroll to position [10, 0]
click at [346, 160] on button "Post" at bounding box center [405, 178] width 18 height 10
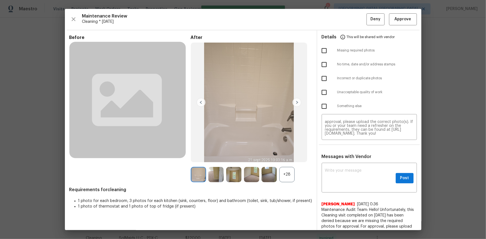
scroll to position [0, 0]
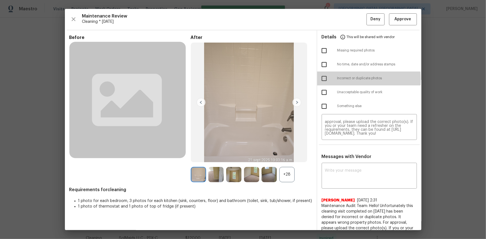
click at [319, 80] on input "checkbox" at bounding box center [325, 79] width 12 height 12
checkbox input "true"
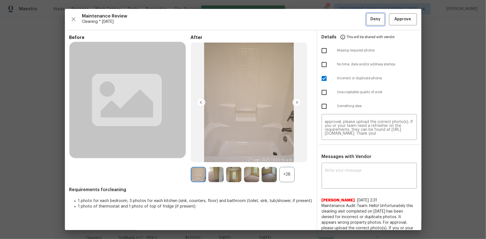
click at [346, 20] on button "Deny" at bounding box center [376, 19] width 18 height 12
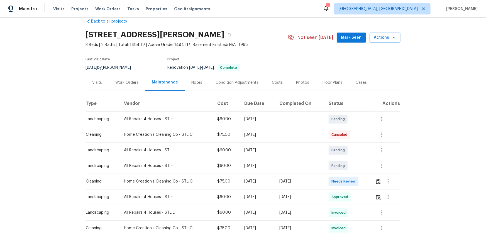
scroll to position [5, 0]
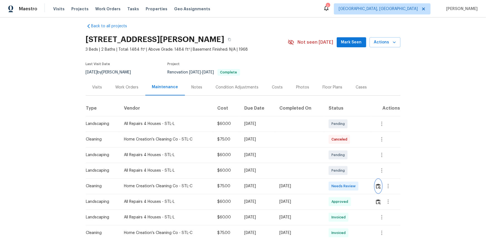
click at [377, 186] on img "button" at bounding box center [378, 186] width 5 height 5
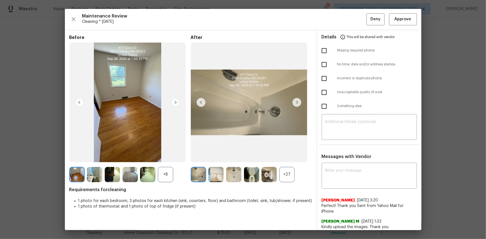
click at [285, 175] on div "+27" at bounding box center [287, 174] width 15 height 15
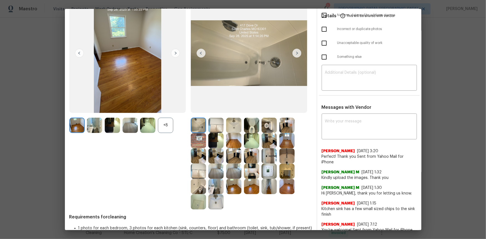
scroll to position [50, 0]
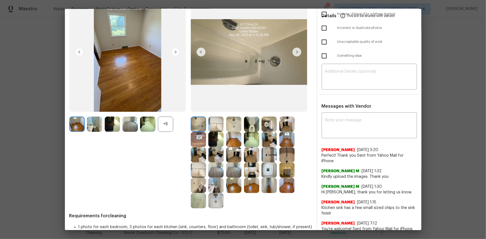
click at [265, 169] on img at bounding box center [269, 170] width 15 height 15
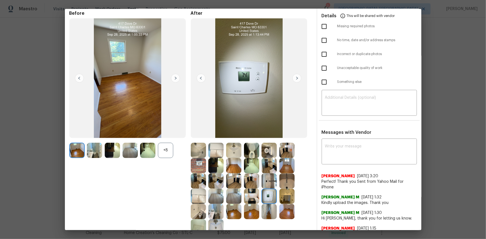
scroll to position [0, 0]
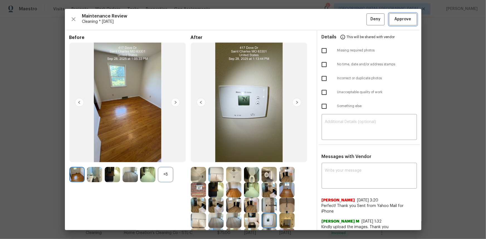
click at [406, 19] on span "Approve" at bounding box center [403, 19] width 17 height 7
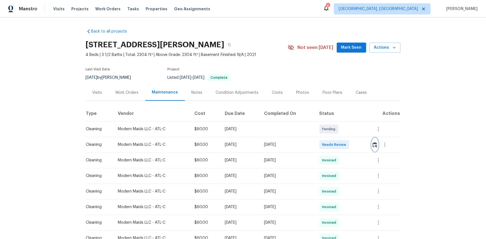
click at [346, 146] on img "button" at bounding box center [375, 144] width 5 height 5
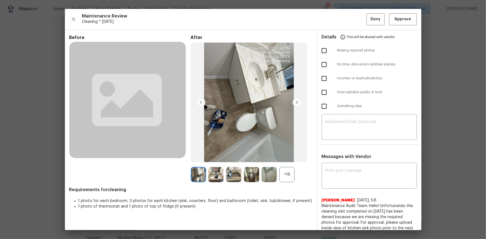
click at [274, 160] on img at bounding box center [269, 174] width 15 height 15
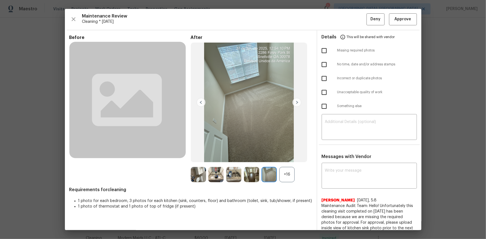
click at [290, 160] on div "+16" at bounding box center [287, 174] width 15 height 15
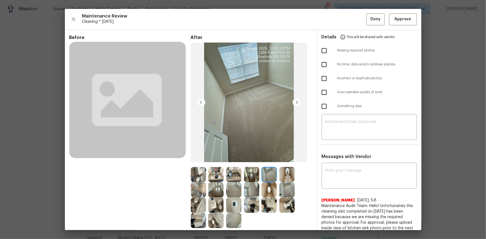
click at [227, 160] on img at bounding box center [233, 205] width 15 height 15
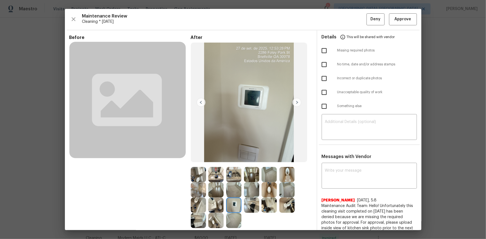
click at [232, 160] on img at bounding box center [233, 205] width 15 height 15
click at [346, 22] on span "Approve" at bounding box center [403, 19] width 17 height 7
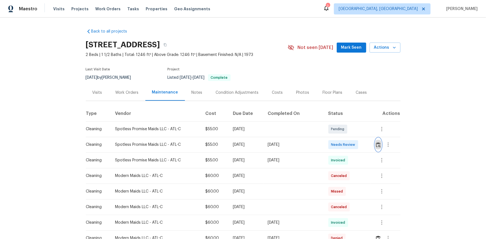
click at [346, 146] on img "button" at bounding box center [378, 144] width 5 height 5
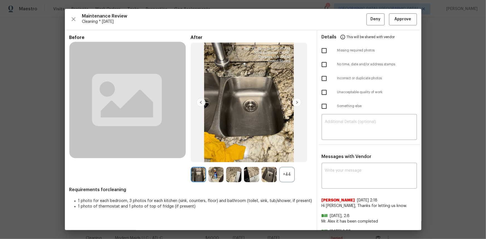
click at [281, 160] on div "+44" at bounding box center [287, 174] width 15 height 15
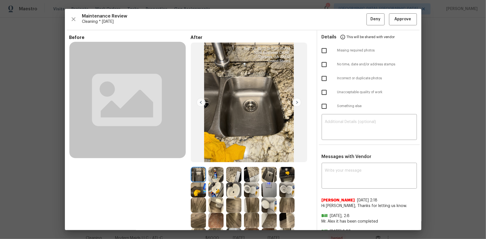
click at [269, 160] on img at bounding box center [269, 190] width 15 height 15
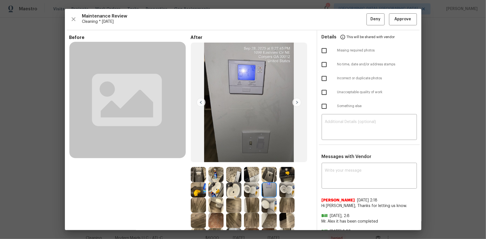
click at [269, 160] on img at bounding box center [269, 190] width 15 height 15
click at [346, 18] on span "Approve" at bounding box center [403, 19] width 17 height 7
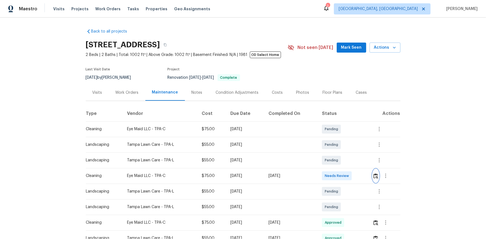
click at [378, 179] on button "button" at bounding box center [376, 175] width 6 height 13
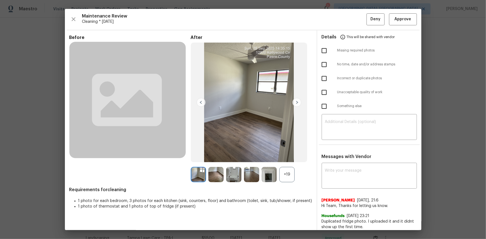
click at [288, 171] on div "+19" at bounding box center [287, 174] width 15 height 15
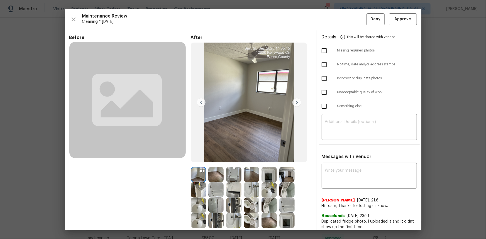
click at [273, 176] on img at bounding box center [269, 174] width 15 height 15
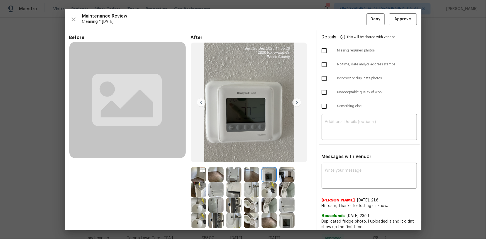
click at [271, 176] on img at bounding box center [269, 174] width 15 height 15
click at [397, 22] on span "Approve" at bounding box center [403, 19] width 17 height 7
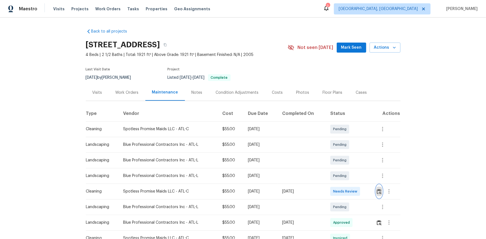
click at [346, 160] on button "button" at bounding box center [379, 191] width 6 height 13
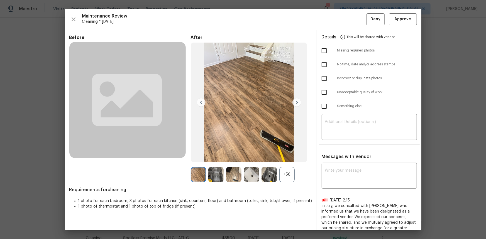
click at [276, 160] on div at bounding box center [271, 174] width 18 height 15
click at [290, 160] on div "+56" at bounding box center [287, 174] width 15 height 15
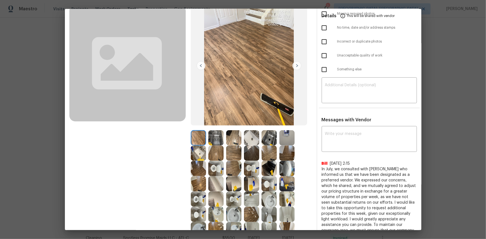
scroll to position [25, 0]
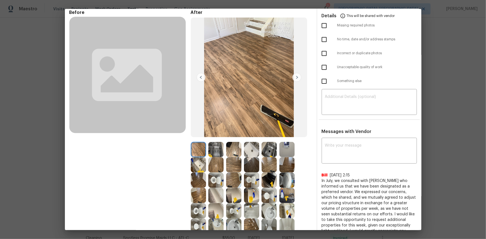
click at [282, 144] on img at bounding box center [287, 149] width 15 height 15
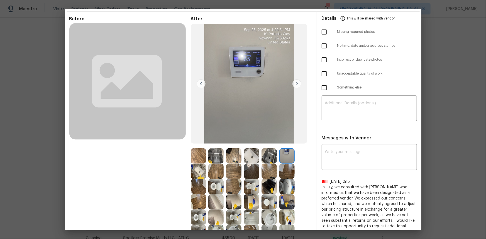
scroll to position [0, 0]
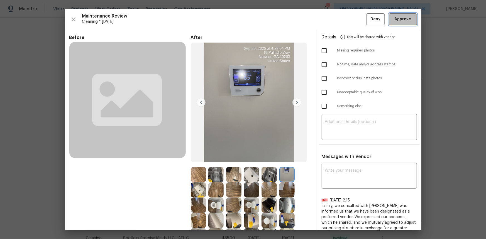
click at [346, 22] on span "Approve" at bounding box center [403, 19] width 17 height 7
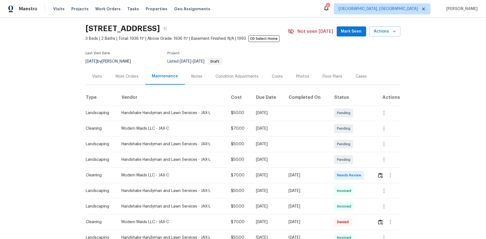
scroll to position [25, 0]
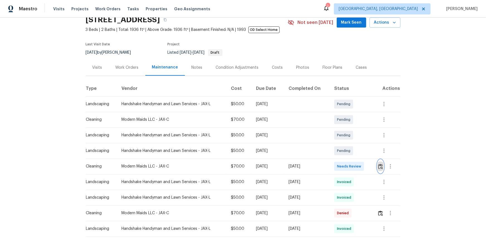
click at [346, 160] on img "button" at bounding box center [380, 166] width 5 height 5
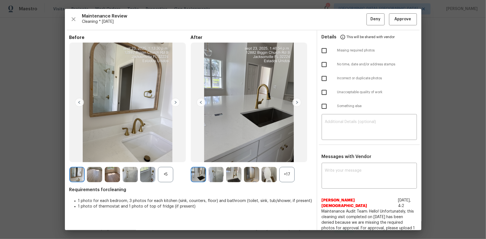
click at [288, 160] on div "+17" at bounding box center [287, 174] width 15 height 15
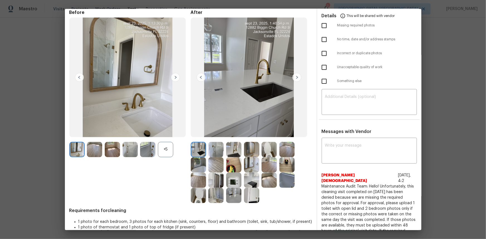
click at [235, 160] on img at bounding box center [233, 180] width 15 height 15
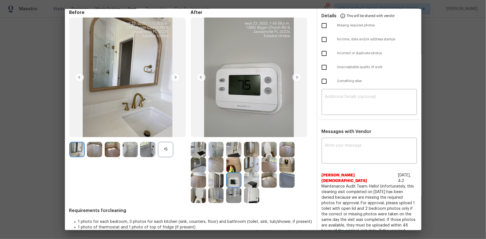
click at [235, 160] on img at bounding box center [233, 180] width 15 height 15
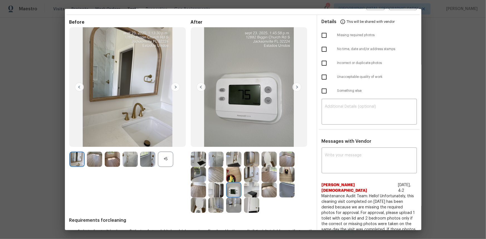
scroll to position [0, 0]
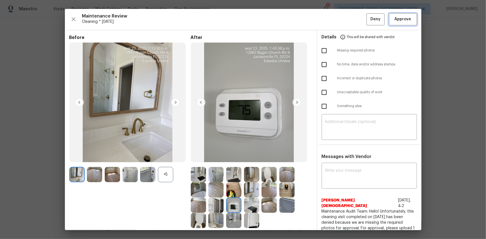
click at [346, 18] on span "Approve" at bounding box center [403, 19] width 19 height 7
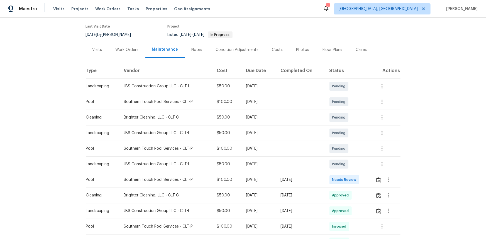
scroll to position [101, 0]
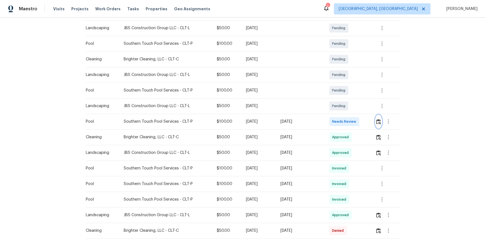
click at [346, 122] on button "button" at bounding box center [379, 121] width 6 height 13
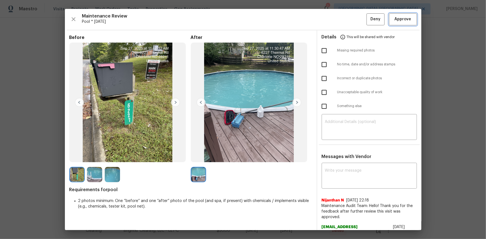
click at [346, 18] on span "Approve" at bounding box center [403, 19] width 17 height 7
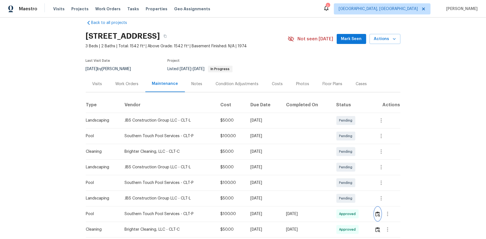
scroll to position [0, 0]
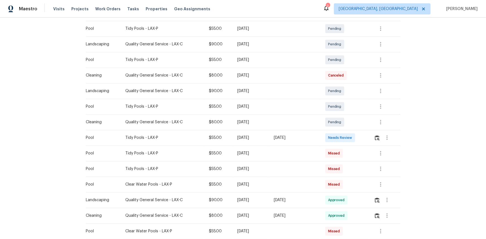
scroll to position [101, 0]
click at [346, 139] on img "button" at bounding box center [377, 137] width 5 height 5
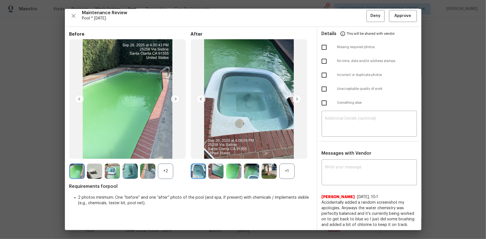
scroll to position [4, 0]
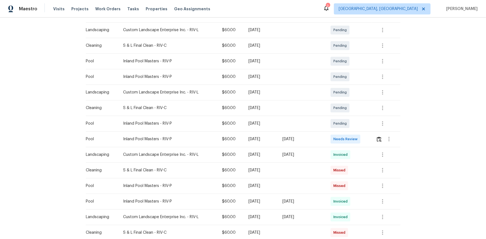
scroll to position [101, 0]
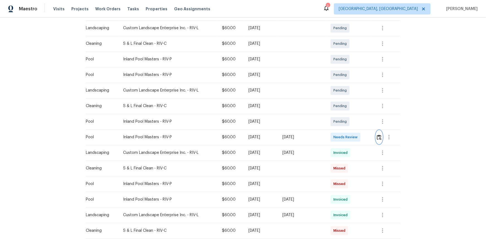
click at [346, 142] on button "button" at bounding box center [379, 137] width 6 height 13
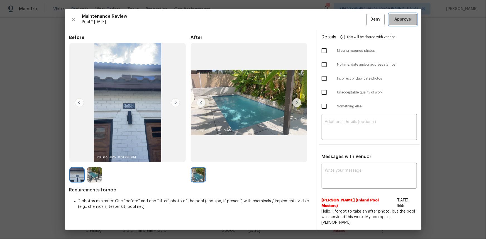
click at [346, 23] on span "Approve" at bounding box center [403, 19] width 17 height 7
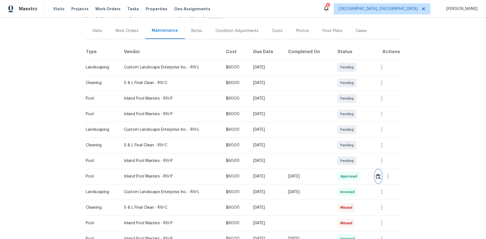
scroll to position [50, 0]
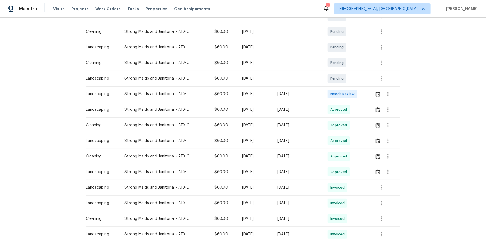
scroll to position [76, 0]
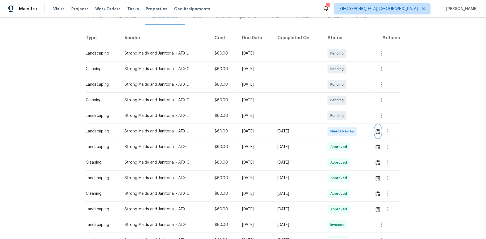
click at [346, 133] on img "button" at bounding box center [378, 131] width 5 height 5
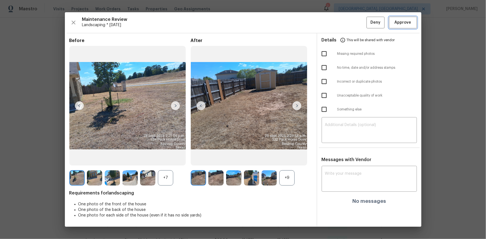
click at [346, 19] on span "Approve" at bounding box center [403, 22] width 17 height 7
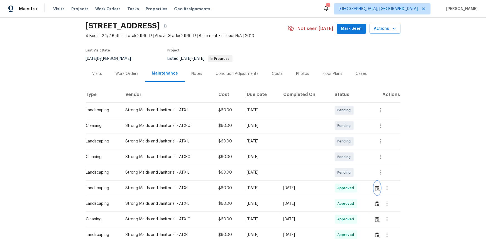
scroll to position [0, 0]
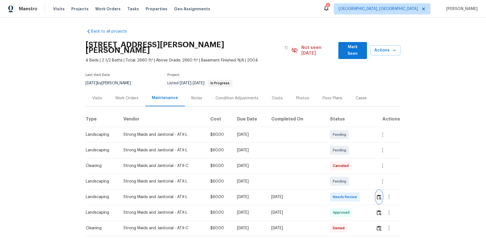
click at [346, 160] on img "button" at bounding box center [379, 197] width 5 height 5
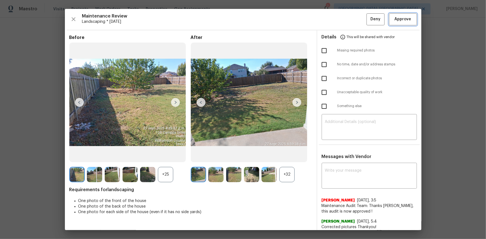
click at [346, 21] on span "Approve" at bounding box center [403, 19] width 17 height 7
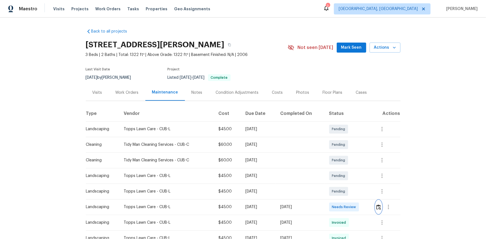
click at [346, 160] on img "button" at bounding box center [379, 207] width 5 height 5
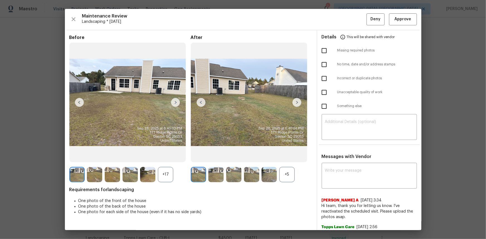
click at [317, 160] on div "x ​ Afredi A 9/26/25, 3:34 Hi team, thank you for letting us know. I've reactiv…" at bounding box center [369, 213] width 104 height 98
click at [330, 160] on textarea at bounding box center [369, 177] width 89 height 16
paste textarea "landscaping"
type textarea "l"
click at [336, 160] on div "x ​" at bounding box center [369, 176] width 95 height 25
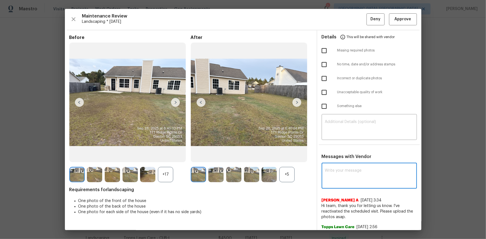
paste textarea "Maintenance Audit Team: Hello! Unfortunately, this landscaping visit completed …"
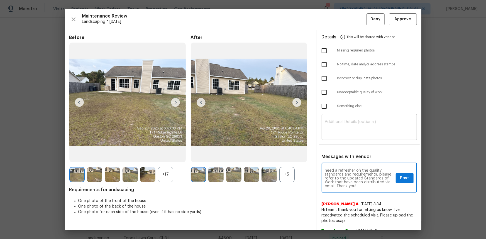
type textarea "Maintenance Audit Team: Hello! Unfortunately, this landscaping visit completed …"
click at [333, 120] on textarea at bounding box center [369, 128] width 89 height 16
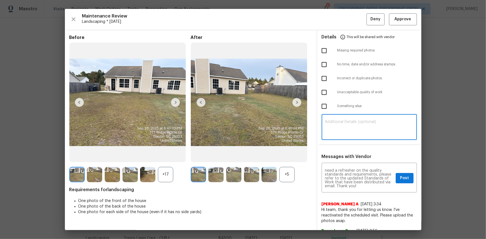
paste textarea "Maintenance Audit Team: Hello! Unfortunately, this landscaping visit completed …"
type textarea "Maintenance Audit Team: Hello! Unfortunately, this landscaping visit completed …"
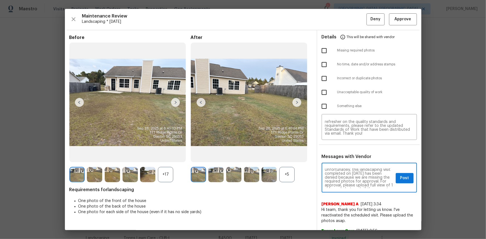
scroll to position [10, 0]
click at [346, 160] on textarea "Maintenance Audit Team: Hello! Unfortunately, this landscaping visit completed …" at bounding box center [359, 179] width 69 height 20
type textarea "Maintenance Audit Team: Hello! Unfortunately, this landscaping visit completed …"
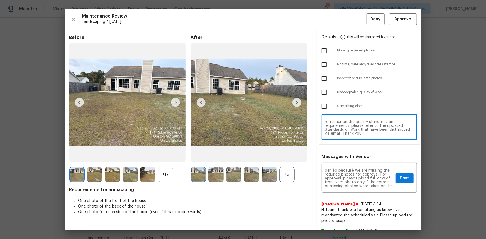
click at [346, 129] on textarea "Maintenance Audit Team: Hello! Unfortunately, this landscaping visit completed …" at bounding box center [369, 128] width 89 height 16
click at [346, 160] on textarea "Maintenance Audit Team: Hello! Unfortunately, this landscaping visit completed …" at bounding box center [359, 179] width 69 height 20
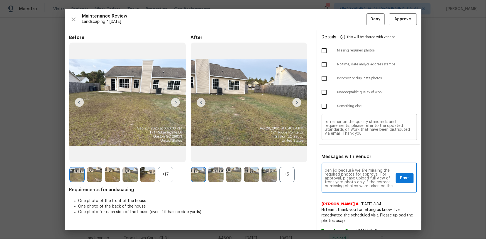
click at [346, 132] on textarea "Maintenance Audit Team: Hello! Unfortunately, this landscaping visit completed …" at bounding box center [369, 128] width 89 height 16
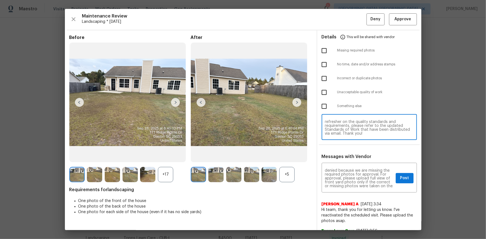
paste textarea "front"
click at [346, 126] on textarea "Maintenance Audit Team: Hello! Unfortunately, this landscaping visit completed …" at bounding box center [369, 128] width 89 height 16
click at [337, 130] on textarea "Maintenance Audit Team: Hello! Unfortunately, this landscaping visit completed …" at bounding box center [369, 128] width 89 height 16
type textarea "Maintenance Audit Team: Hello! Unfortunately, this landscaping visit completed …"
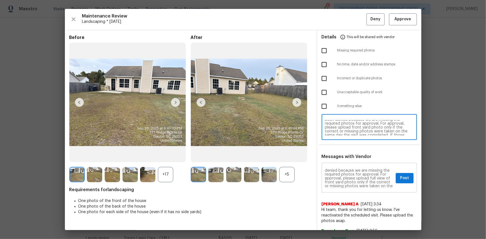
click at [346, 160] on textarea "Maintenance Audit Team: Hello! Unfortunately, this landscaping visit completed …" at bounding box center [359, 179] width 69 height 20
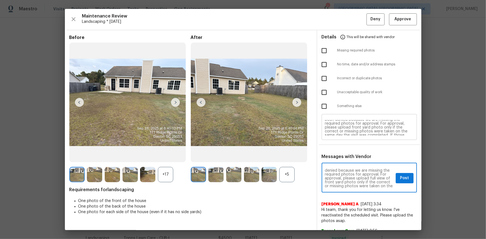
click at [346, 131] on textarea "Maintenance Audit Team: Hello! Unfortunately, this landscaping visit completed …" at bounding box center [369, 128] width 89 height 16
click at [346, 160] on textarea "Maintenance Audit Team: Hello! Unfortunately, this landscaping visit completed …" at bounding box center [359, 179] width 69 height 20
paste textarea
click at [346, 160] on textarea "Maintenance Audit Team: Hello! Unfortunately, this landscaping visit completed …" at bounding box center [359, 179] width 69 height 20
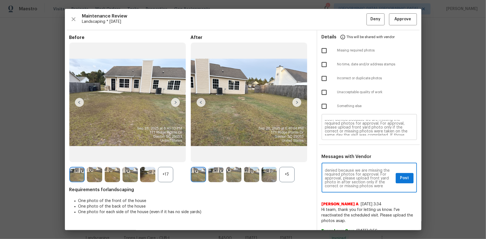
type textarea "Maintenance Audit Team: Hello! Unfortunately, this landscaping visit completed …"
click at [346, 131] on textarea "Maintenance Audit Team: Hello! Unfortunately, this landscaping visit completed …" at bounding box center [369, 128] width 89 height 16
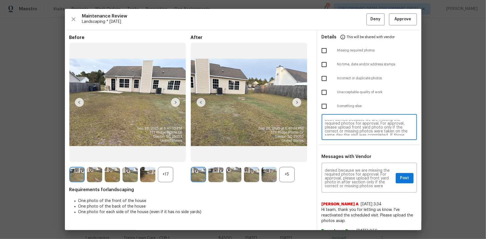
paste textarea "in after section"
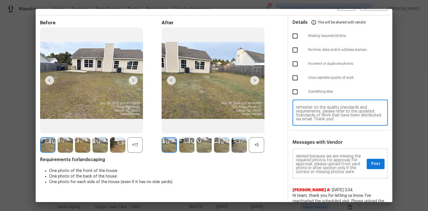
scroll to position [22, 0]
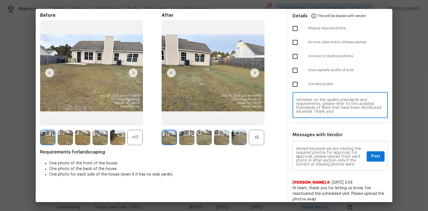
type textarea "Maintenance Audit Team: Hello! Unfortunately, this landscaping visit completed …"
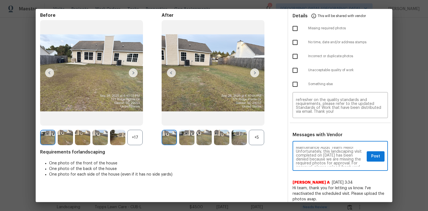
scroll to position [0, 0]
click at [346, 156] on span "Post" at bounding box center [375, 156] width 9 height 7
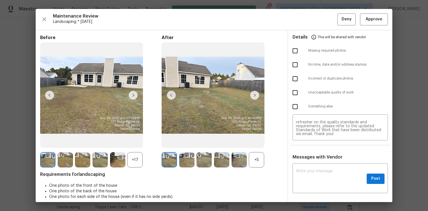
click at [293, 51] on input "checkbox" at bounding box center [295, 51] width 12 height 12
checkbox input "true"
click at [342, 20] on span "Deny" at bounding box center [347, 19] width 10 height 7
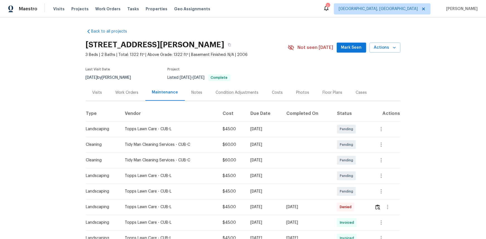
drag, startPoint x: 420, startPoint y: 0, endPoint x: 382, endPoint y: 83, distance: 91.3
click at [346, 83] on section "171 Ridge Pointe Dr, Gaston, SC 29053 3 Beds | 2 Baths | Total: 1322 ft² | Abov…" at bounding box center [243, 61] width 315 height 47
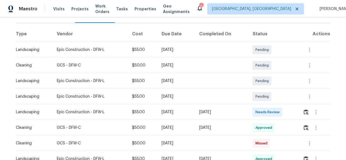
scroll to position [69, 0]
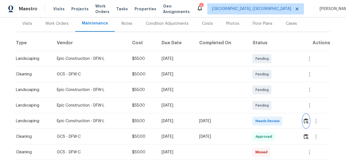
click at [307, 123] on img "button" at bounding box center [306, 120] width 5 height 5
click at [305, 121] on img "button" at bounding box center [306, 120] width 5 height 5
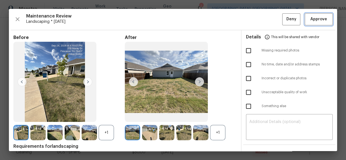
click at [317, 20] on span "Approve" at bounding box center [318, 19] width 17 height 7
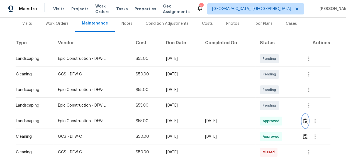
scroll to position [0, 0]
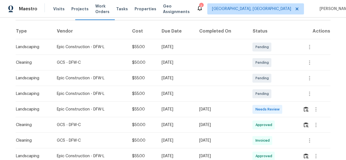
scroll to position [76, 0]
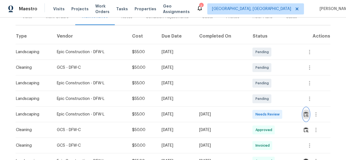
click at [307, 117] on button "button" at bounding box center [306, 114] width 6 height 13
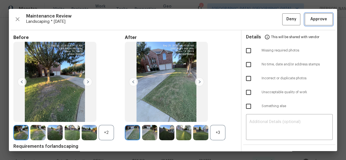
drag, startPoint x: 314, startPoint y: 22, endPoint x: 336, endPoint y: 26, distance: 22.1
click at [314, 22] on span "Approve" at bounding box center [318, 19] width 17 height 7
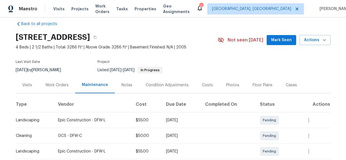
scroll to position [0, 0]
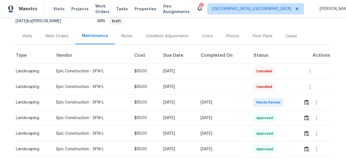
scroll to position [34, 0]
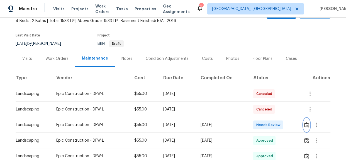
click at [307, 125] on img "button" at bounding box center [306, 124] width 5 height 5
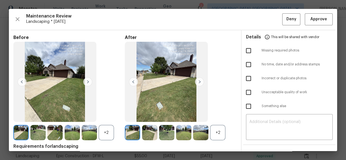
click at [224, 9] on div "Maintenance Review Landscaping * [DATE] Deny Approve Before +2 After +2 Require…" at bounding box center [173, 80] width 328 height 142
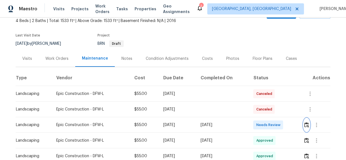
click at [308, 126] on img "button" at bounding box center [306, 124] width 5 height 5
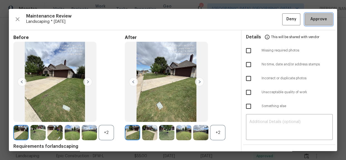
click at [314, 20] on span "Approve" at bounding box center [318, 19] width 17 height 7
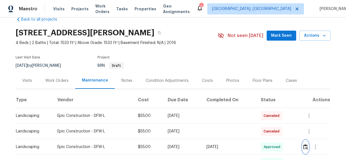
scroll to position [0, 0]
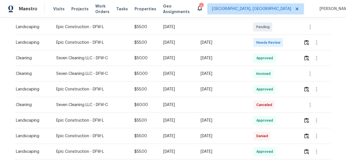
scroll to position [98, 0]
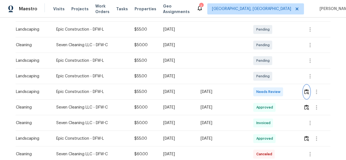
click at [307, 89] on img "button" at bounding box center [306, 91] width 5 height 5
click at [304, 93] on img "button" at bounding box center [306, 91] width 5 height 5
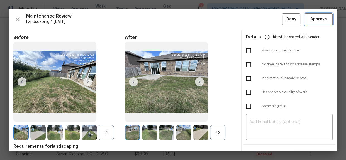
drag, startPoint x: 319, startPoint y: 20, endPoint x: 311, endPoint y: 23, distance: 8.5
click at [319, 20] on span "Approve" at bounding box center [318, 19] width 17 height 7
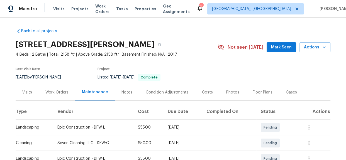
scroll to position [0, 0]
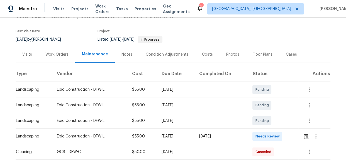
scroll to position [38, 0]
click at [307, 137] on img "button" at bounding box center [306, 136] width 5 height 5
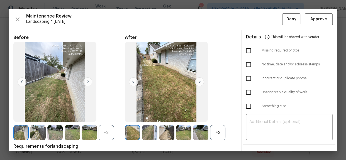
drag, startPoint x: 95, startPoint y: 5, endPoint x: 105, endPoint y: 14, distance: 13.2
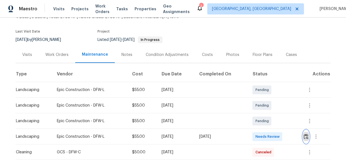
click at [303, 138] on button "button" at bounding box center [306, 136] width 6 height 13
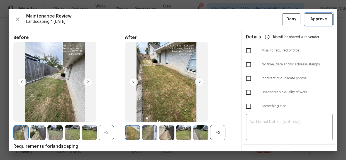
click at [310, 19] on span "Approve" at bounding box center [318, 19] width 17 height 7
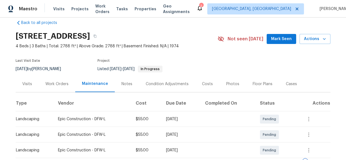
scroll to position [0, 0]
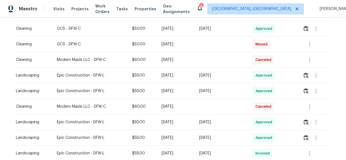
scroll to position [101, 0]
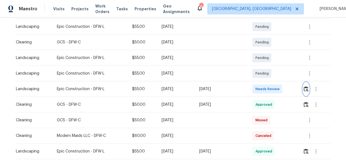
click at [305, 89] on img "button" at bounding box center [306, 88] width 5 height 5
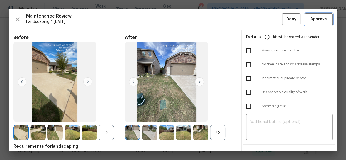
drag, startPoint x: 314, startPoint y: 21, endPoint x: 302, endPoint y: 19, distance: 12.7
click at [314, 21] on span "Approve" at bounding box center [318, 19] width 17 height 7
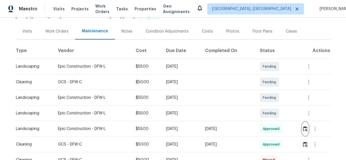
scroll to position [0, 0]
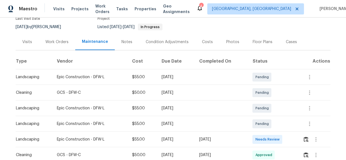
scroll to position [50, 0]
click at [303, 142] on button "button" at bounding box center [306, 139] width 6 height 13
click at [303, 140] on button "button" at bounding box center [306, 139] width 6 height 13
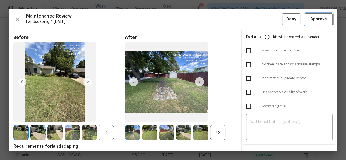
click at [310, 18] on span "Approve" at bounding box center [318, 19] width 17 height 7
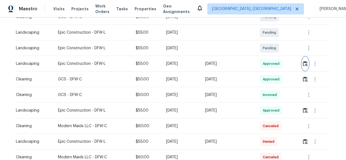
scroll to position [0, 0]
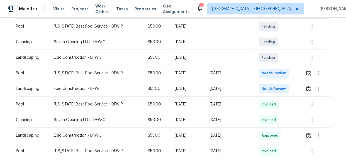
scroll to position [152, 0]
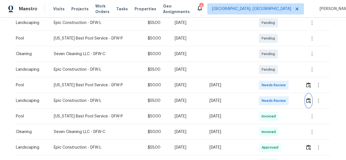
click at [306, 101] on img "button" at bounding box center [308, 100] width 5 height 5
click at [307, 102] on img "button" at bounding box center [308, 100] width 5 height 5
click at [307, 101] on img "button" at bounding box center [308, 100] width 5 height 5
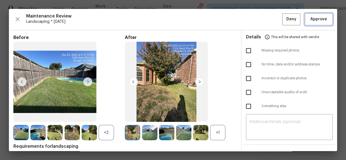
click at [312, 19] on span "Approve" at bounding box center [318, 19] width 17 height 7
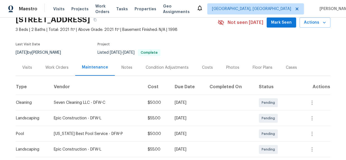
scroll to position [0, 0]
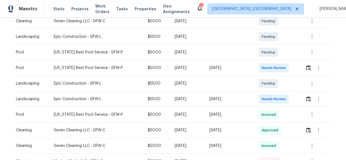
scroll to position [127, 0]
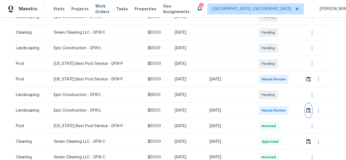
click at [306, 110] on img "button" at bounding box center [308, 110] width 5 height 5
click at [306, 111] on img "button" at bounding box center [308, 110] width 5 height 5
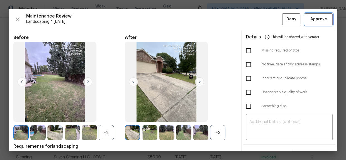
drag, startPoint x: 318, startPoint y: 20, endPoint x: 342, endPoint y: 30, distance: 25.9
click at [317, 20] on span "Approve" at bounding box center [318, 19] width 17 height 7
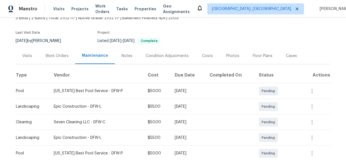
scroll to position [0, 0]
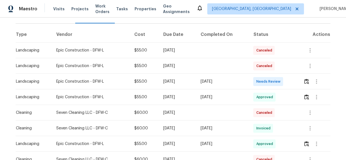
scroll to position [76, 0]
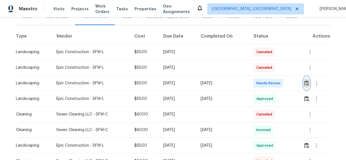
click at [305, 85] on img "button" at bounding box center [306, 83] width 5 height 5
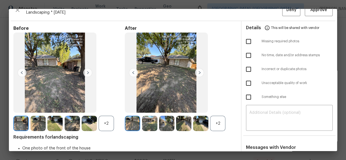
scroll to position [25, 0]
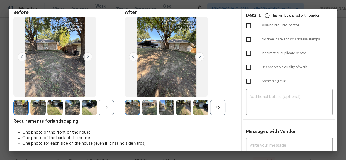
drag, startPoint x: 195, startPoint y: 6, endPoint x: 220, endPoint y: 33, distance: 37.1
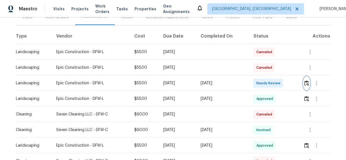
click at [304, 85] on img "button" at bounding box center [306, 83] width 5 height 5
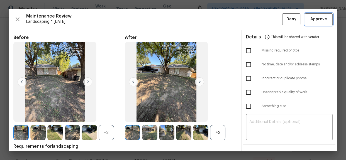
drag, startPoint x: 313, startPoint y: 21, endPoint x: 339, endPoint y: 35, distance: 29.4
click at [313, 21] on span "Approve" at bounding box center [318, 19] width 17 height 7
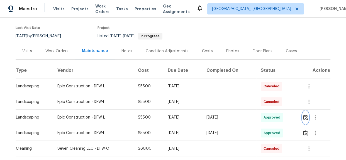
scroll to position [0, 0]
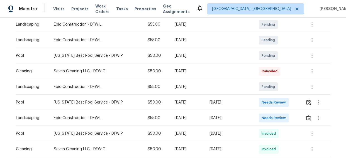
scroll to position [127, 0]
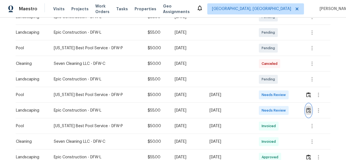
click at [307, 113] on button "button" at bounding box center [308, 110] width 6 height 13
click at [308, 111] on img "button" at bounding box center [308, 110] width 5 height 5
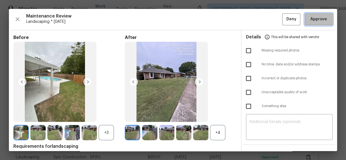
click at [314, 20] on span "Approve" at bounding box center [318, 19] width 17 height 7
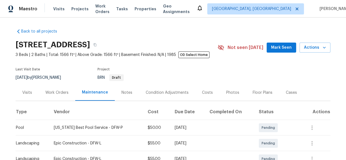
scroll to position [0, 0]
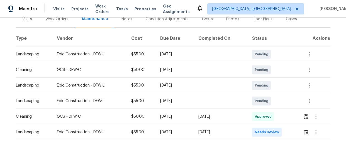
scroll to position [76, 0]
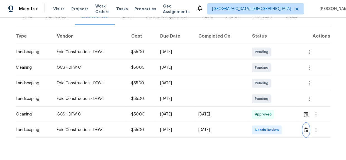
click at [304, 132] on img "button" at bounding box center [306, 129] width 5 height 5
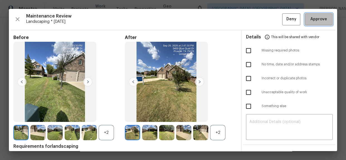
click at [314, 20] on span "Approve" at bounding box center [318, 19] width 17 height 7
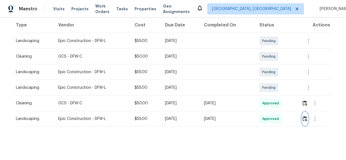
scroll to position [0, 0]
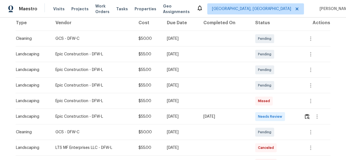
scroll to position [101, 0]
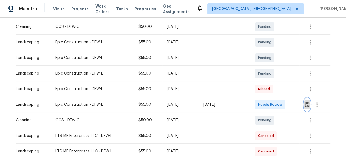
click at [307, 105] on img "button" at bounding box center [307, 104] width 5 height 5
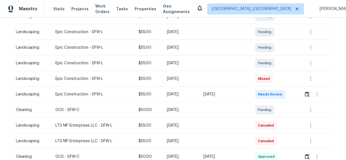
scroll to position [76, 0]
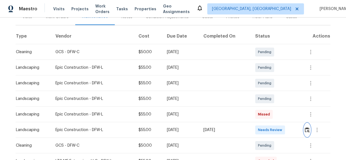
click at [308, 131] on img "button" at bounding box center [307, 129] width 5 height 5
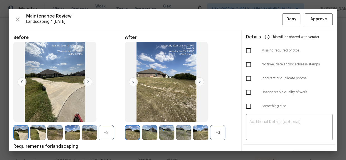
click at [213, 131] on div "+3" at bounding box center [217, 132] width 15 height 15
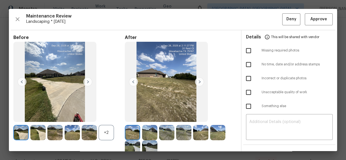
click at [150, 136] on img at bounding box center [149, 132] width 15 height 15
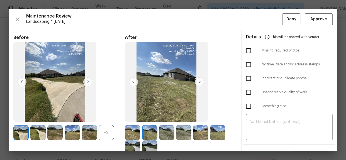
click at [150, 136] on img at bounding box center [149, 132] width 15 height 15
click at [310, 20] on span "Approve" at bounding box center [318, 19] width 17 height 7
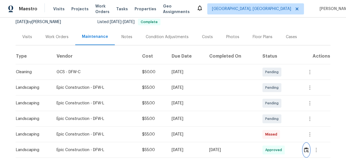
scroll to position [0, 0]
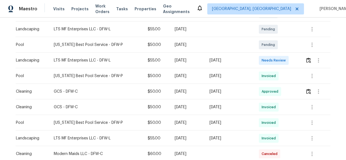
scroll to position [177, 0]
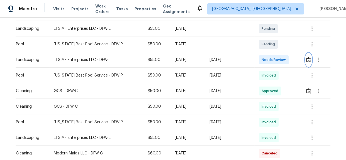
click at [306, 62] on button "button" at bounding box center [308, 59] width 6 height 13
click at [306, 61] on img "button" at bounding box center [308, 59] width 5 height 5
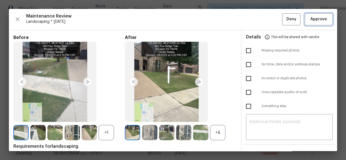
click at [312, 20] on span "Approve" at bounding box center [318, 19] width 17 height 7
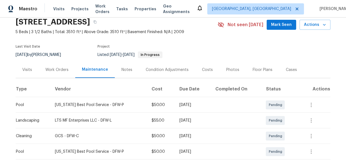
scroll to position [0, 0]
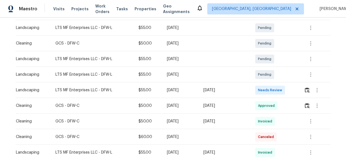
scroll to position [152, 0]
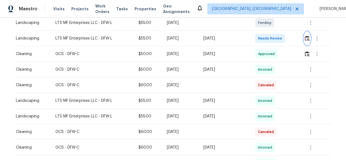
click at [306, 38] on img "button" at bounding box center [307, 38] width 5 height 5
click at [309, 101] on icon "button" at bounding box center [310, 101] width 7 height 7
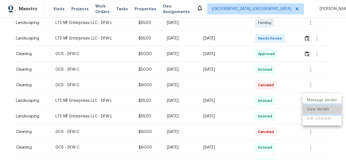
click at [313, 108] on li "View details" at bounding box center [322, 109] width 39 height 9
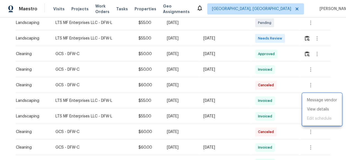
click at [328, 79] on div at bounding box center [173, 80] width 346 height 160
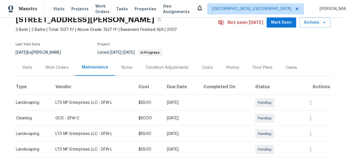
scroll to position [0, 0]
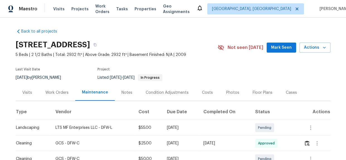
scroll to position [127, 0]
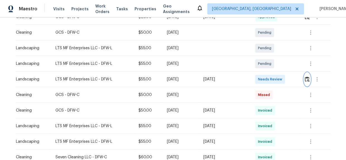
click at [305, 81] on img "button" at bounding box center [307, 79] width 5 height 5
click at [307, 80] on img "button" at bounding box center [307, 79] width 5 height 5
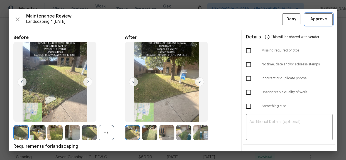
click at [318, 20] on span "Approve" at bounding box center [318, 19] width 17 height 7
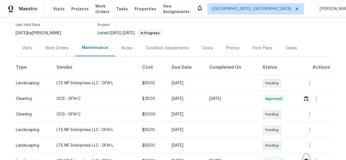
scroll to position [0, 0]
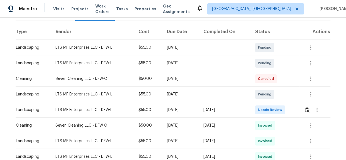
scroll to position [76, 0]
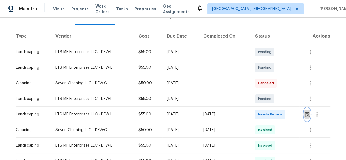
click at [306, 113] on img "button" at bounding box center [307, 114] width 5 height 5
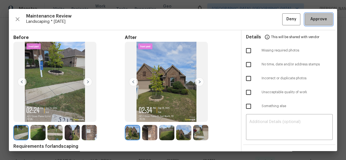
click at [311, 19] on span "Approve" at bounding box center [318, 19] width 17 height 7
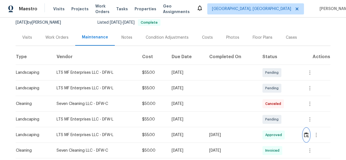
scroll to position [0, 0]
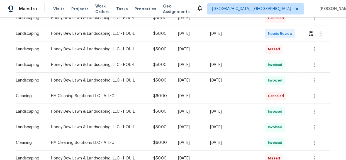
scroll to position [127, 0]
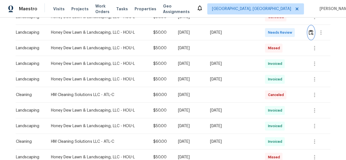
click at [309, 35] on button "button" at bounding box center [311, 32] width 6 height 13
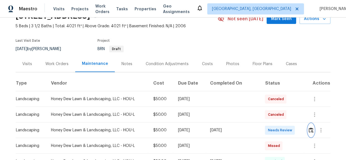
scroll to position [0, 0]
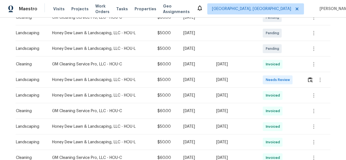
scroll to position [127, 0]
click at [308, 82] on button "button" at bounding box center [310, 79] width 6 height 13
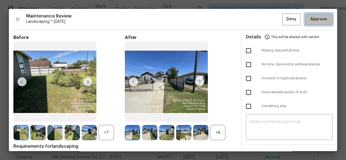
click at [309, 22] on span "Approve" at bounding box center [318, 19] width 19 height 7
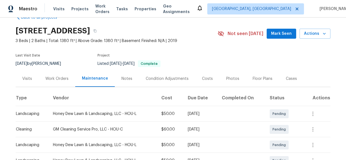
scroll to position [0, 0]
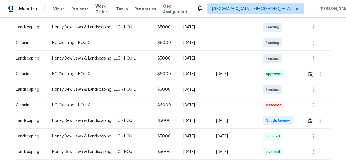
scroll to position [101, 0]
click at [309, 122] on img "button" at bounding box center [310, 120] width 5 height 5
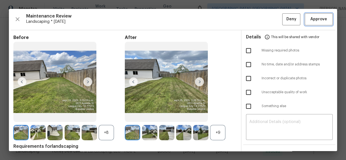
click at [312, 20] on span "Approve" at bounding box center [318, 19] width 17 height 7
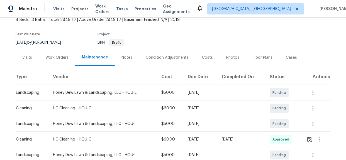
scroll to position [0, 0]
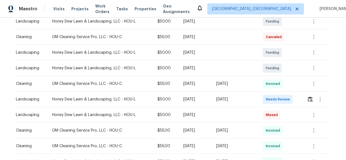
scroll to position [101, 0]
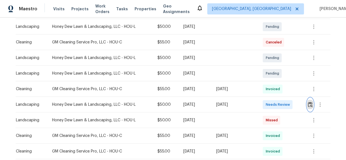
click at [312, 103] on img "button" at bounding box center [310, 104] width 5 height 5
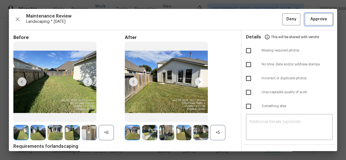
click at [310, 22] on span "Approve" at bounding box center [318, 19] width 17 height 7
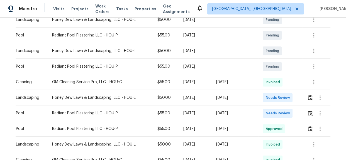
scroll to position [142, 0]
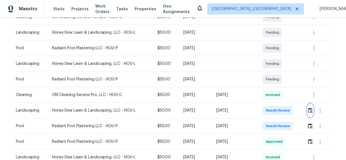
click at [308, 111] on img "button" at bounding box center [310, 110] width 5 height 5
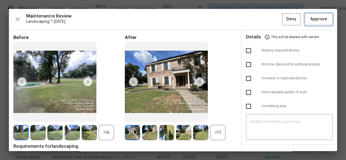
click at [315, 21] on span "Approve" at bounding box center [318, 19] width 17 height 7
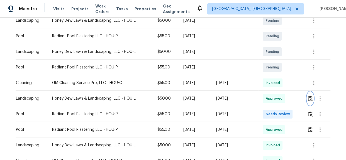
scroll to position [203, 0]
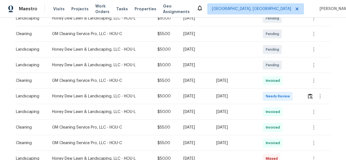
scroll to position [101, 0]
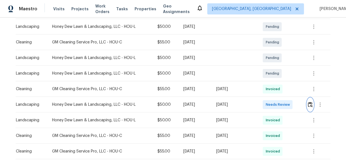
click at [309, 106] on img "button" at bounding box center [310, 104] width 5 height 5
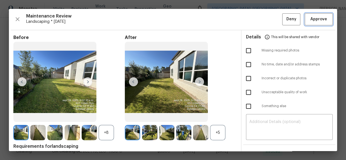
drag, startPoint x: 312, startPoint y: 21, endPoint x: 315, endPoint y: 25, distance: 5.6
click at [312, 21] on span "Approve" at bounding box center [318, 19] width 17 height 7
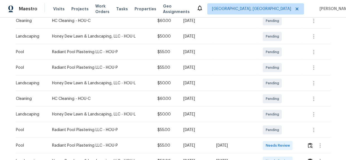
scroll to position [177, 0]
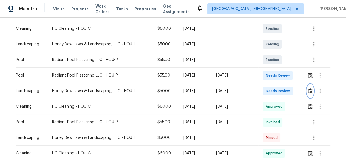
click at [309, 93] on button "button" at bounding box center [310, 90] width 6 height 13
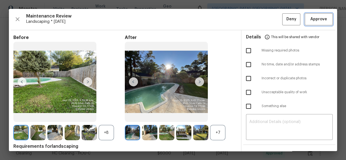
click at [316, 20] on span "Approve" at bounding box center [318, 19] width 17 height 7
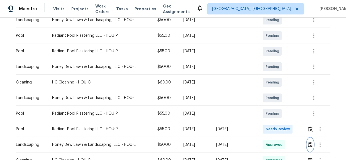
scroll to position [152, 0]
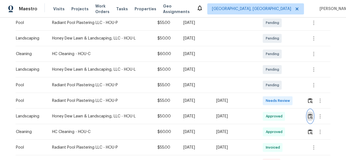
click at [310, 117] on img "button" at bounding box center [310, 116] width 5 height 5
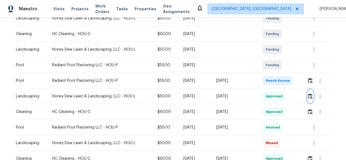
scroll to position [253, 0]
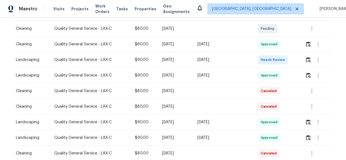
scroll to position [127, 0]
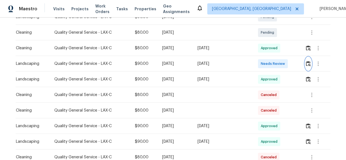
click at [307, 62] on img "button" at bounding box center [308, 63] width 5 height 5
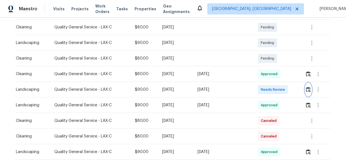
scroll to position [101, 0]
click at [307, 90] on img "button" at bounding box center [308, 88] width 5 height 5
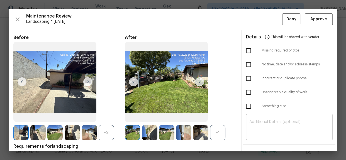
click at [260, 125] on textarea at bounding box center [289, 128] width 80 height 16
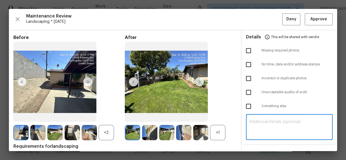
paste textarea "Maintenance Audit Team: Hello! Unfortunately this landscaping visit completed o…"
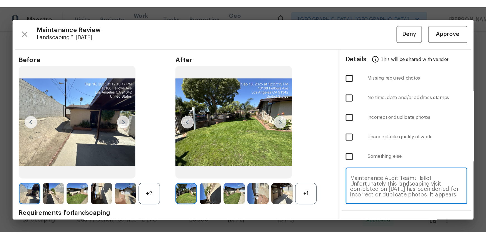
scroll to position [31, 0]
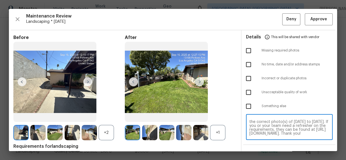
type textarea "Maintenance Audit Team: Hello! Unfortunately this landscaping visit completed o…"
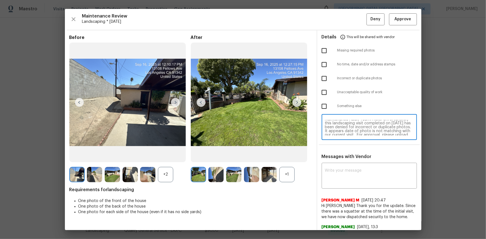
scroll to position [0, 0]
click at [340, 160] on textarea at bounding box center [369, 177] width 89 height 16
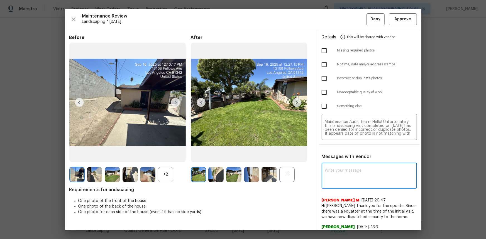
paste textarea "Maintenance Audit Team: Hello! Unfortunately this landscaping visit completed o…"
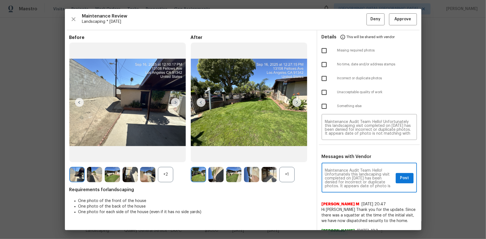
click at [346, 160] on textarea "Maintenance Audit Team: Hello! Unfortunately this landscaping visit completed o…" at bounding box center [359, 179] width 69 height 20
type textarea "Maintenance Audit Team: Hello! Unfortunately this landscaping visit completed o…"
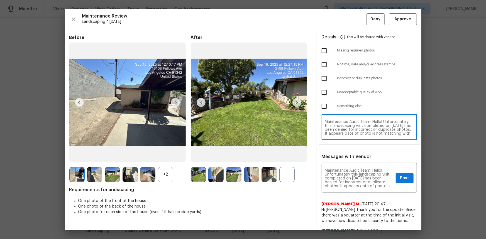
click at [346, 128] on textarea "Maintenance Audit Team: Hello! Unfortunately this landscaping visit completed o…" at bounding box center [369, 128] width 89 height 16
paste textarea "9/28"
click at [346, 129] on textarea "Maintenance Audit Team: Hello! Unfortunately this landscaping visit completed o…" at bounding box center [369, 128] width 89 height 16
type textarea "Maintenance Audit Team: Hello! Unfortunately this landscaping visit completed o…"
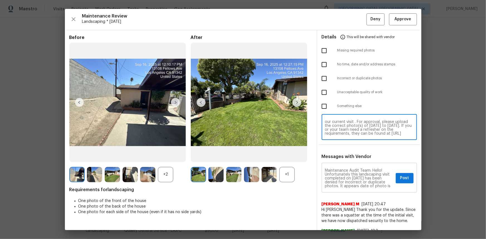
click at [346, 160] on textarea "Maintenance Audit Team: Hello! Unfortunately this landscaping visit completed o…" at bounding box center [359, 179] width 69 height 20
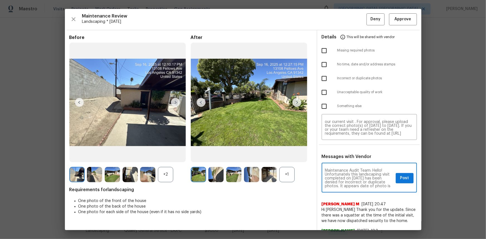
paste textarea "[DATE] to [DATE]"
type textarea "Maintenance Audit Team: Hello! Unfortunately this landscaping visit completed o…"
click at [346, 133] on textarea "Maintenance Audit Team: Hello! Unfortunately this landscaping visit completed o…" at bounding box center [369, 128] width 89 height 16
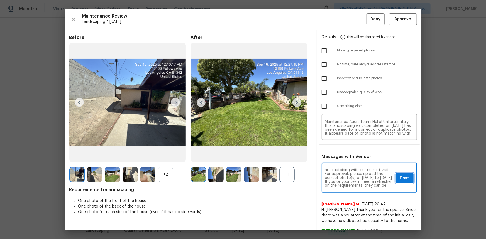
click at [346, 160] on span "Post" at bounding box center [404, 178] width 9 height 7
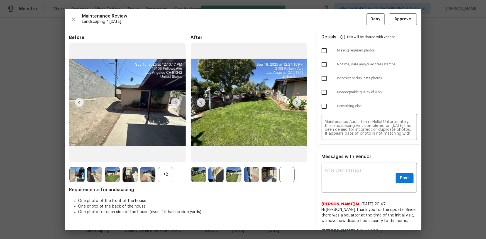
scroll to position [0, 0]
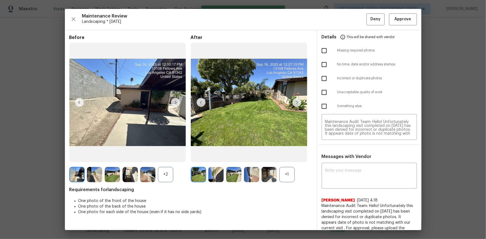
click at [319, 106] on input "checkbox" at bounding box center [325, 107] width 12 height 12
checkbox input "true"
click at [346, 20] on span "Deny" at bounding box center [376, 19] width 10 height 7
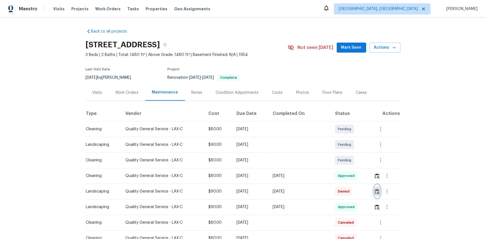
click at [346, 160] on img "button" at bounding box center [377, 191] width 5 height 5
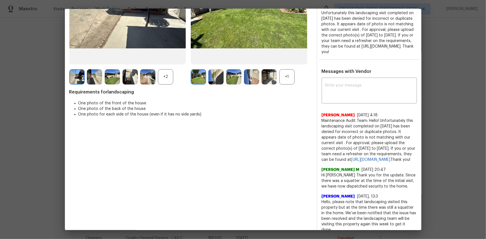
scroll to position [39, 0]
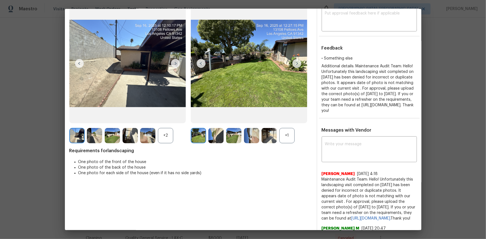
drag, startPoint x: 486, startPoint y: 113, endPoint x: 483, endPoint y: 115, distance: 3.5
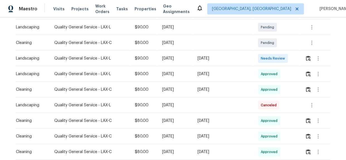
scroll to position [127, 0]
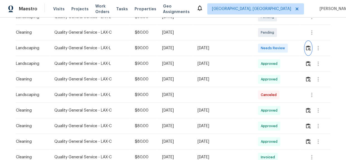
click at [307, 47] on img "button" at bounding box center [308, 47] width 5 height 5
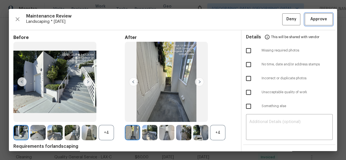
click at [317, 20] on span "Approve" at bounding box center [318, 19] width 17 height 7
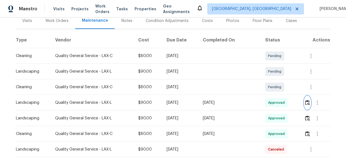
scroll to position [101, 0]
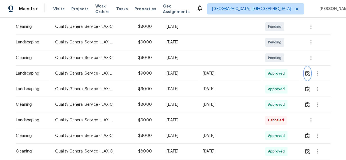
click at [306, 76] on img "button" at bounding box center [307, 73] width 5 height 5
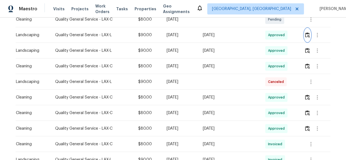
scroll to position [152, 0]
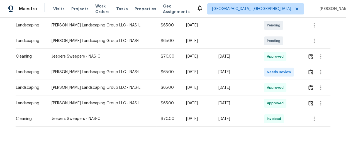
scroll to position [137, 0]
click at [309, 69] on img "button" at bounding box center [311, 71] width 5 height 5
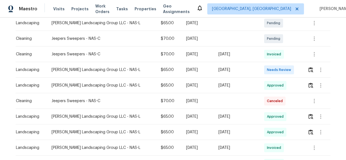
scroll to position [152, 0]
click at [309, 68] on img "button" at bounding box center [311, 69] width 5 height 5
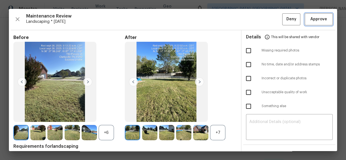
click at [315, 19] on span "Approve" at bounding box center [318, 19] width 17 height 7
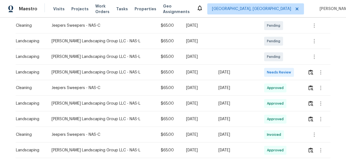
scroll to position [100, 0]
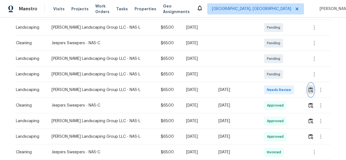
click at [309, 87] on img "button" at bounding box center [311, 89] width 5 height 5
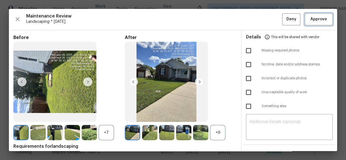
click at [312, 21] on span "Approve" at bounding box center [318, 19] width 17 height 7
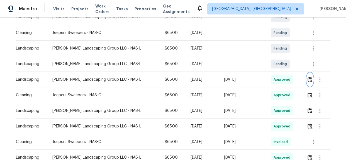
scroll to position [127, 0]
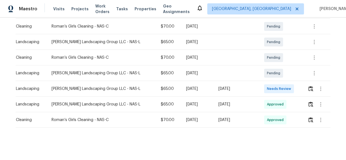
scroll to position [122, 0]
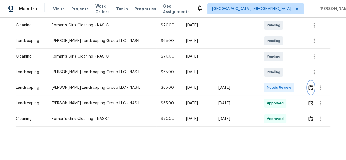
click at [309, 85] on img "button" at bounding box center [311, 87] width 5 height 5
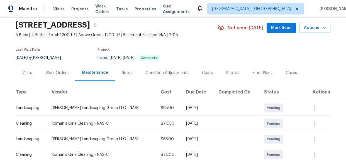
scroll to position [0, 0]
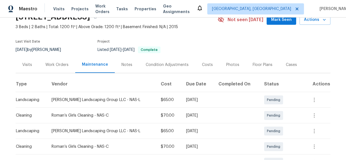
scroll to position [101, 0]
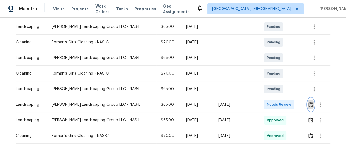
click at [309, 106] on img "button" at bounding box center [311, 104] width 5 height 5
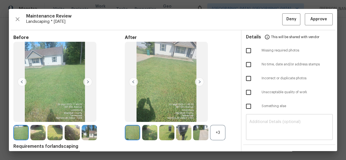
click at [259, 130] on textarea at bounding box center [289, 128] width 80 height 16
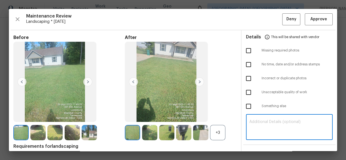
paste textarea "Maintenance Audit Team: Hello! Unfortunately this landscaping visit completed o…"
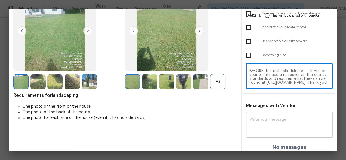
scroll to position [53, 0]
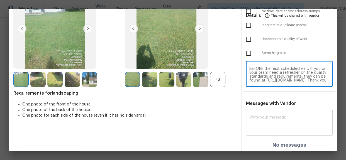
type textarea "Maintenance Audit Team: Hello! Unfortunately this landscaping visit completed o…"
click at [256, 125] on textarea at bounding box center [289, 124] width 80 height 16
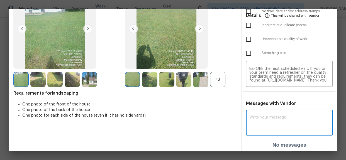
paste textarea "Maintenance Audit Team: Hello! Unfortunately this landscaping visit completed o…"
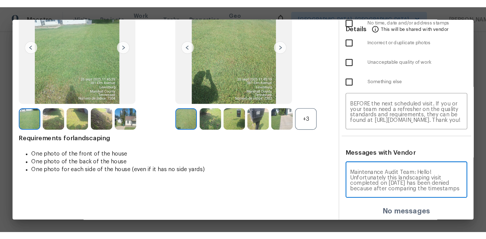
scroll to position [82, 0]
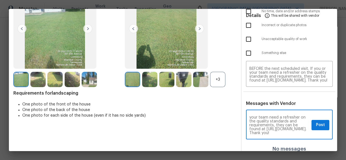
type textarea "Maintenance Audit Team: Hello! Unfortunately this landscaping visit completed o…"
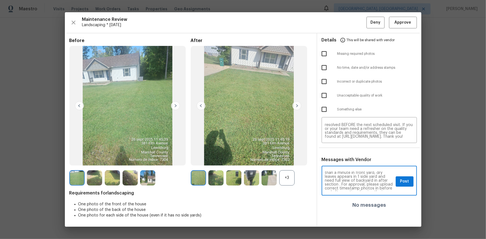
scroll to position [30, 0]
click at [346, 160] on span "Post" at bounding box center [404, 181] width 9 height 7
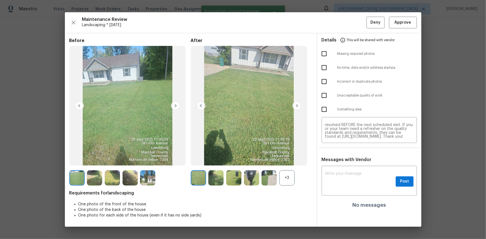
scroll to position [0, 0]
click at [325, 53] on input "checkbox" at bounding box center [325, 54] width 12 height 12
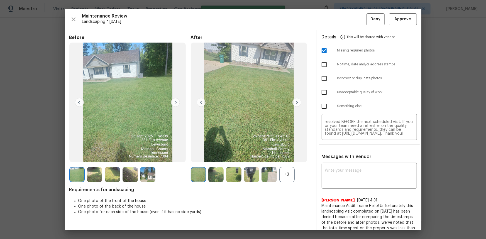
click at [320, 48] on input "checkbox" at bounding box center [325, 51] width 12 height 12
checkbox input "false"
click at [319, 89] on input "checkbox" at bounding box center [325, 93] width 12 height 12
checkbox input "true"
click at [346, 20] on span "Deny" at bounding box center [376, 19] width 10 height 7
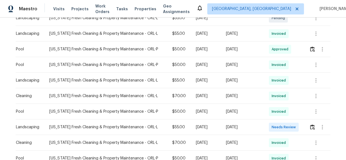
scroll to position [228, 0]
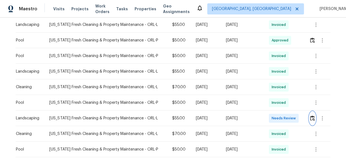
click at [311, 121] on button "button" at bounding box center [312, 118] width 6 height 13
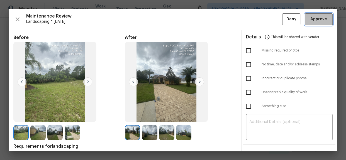
drag, startPoint x: 324, startPoint y: 21, endPoint x: 287, endPoint y: 20, distance: 36.2
click at [324, 21] on span "Approve" at bounding box center [318, 19] width 19 height 7
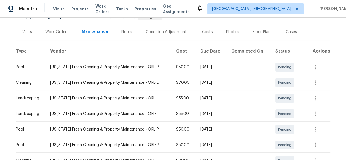
scroll to position [0, 0]
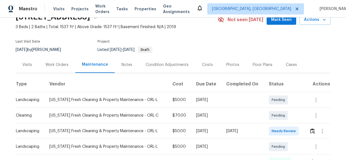
scroll to position [76, 0]
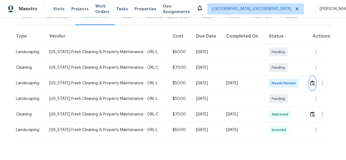
click at [312, 86] on button "button" at bounding box center [312, 83] width 6 height 13
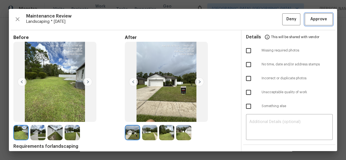
drag, startPoint x: 318, startPoint y: 21, endPoint x: 332, endPoint y: 30, distance: 17.2
click at [318, 21] on span "Approve" at bounding box center [318, 19] width 17 height 7
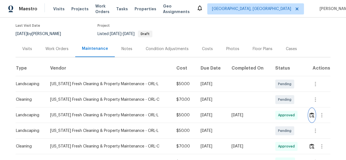
scroll to position [0, 0]
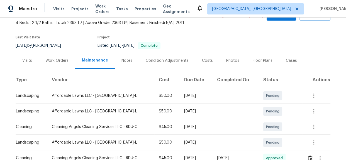
scroll to position [76, 0]
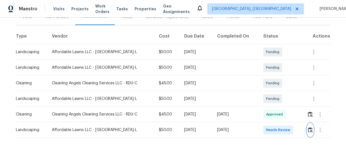
click at [309, 132] on img "button" at bounding box center [310, 129] width 5 height 5
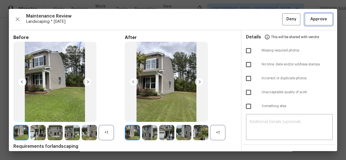
click at [309, 17] on span "Approve" at bounding box center [318, 19] width 19 height 7
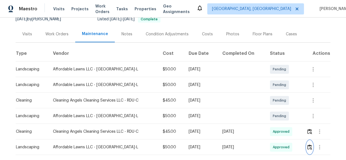
scroll to position [0, 0]
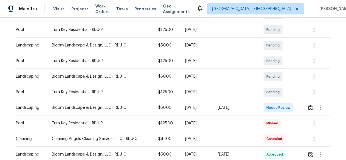
scroll to position [177, 0]
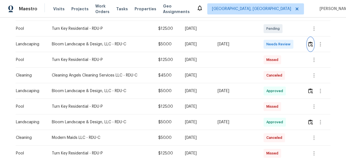
click at [309, 46] on img "button" at bounding box center [310, 44] width 5 height 5
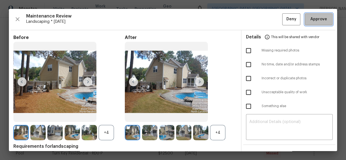
drag, startPoint x: 315, startPoint y: 21, endPoint x: 343, endPoint y: 48, distance: 38.6
click at [315, 21] on span "Approve" at bounding box center [318, 19] width 17 height 7
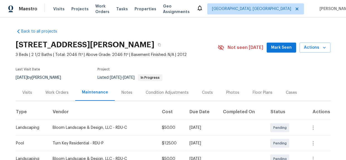
scroll to position [0, 0]
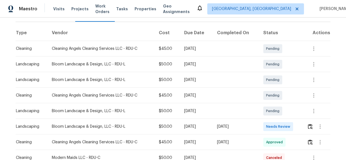
scroll to position [66, 0]
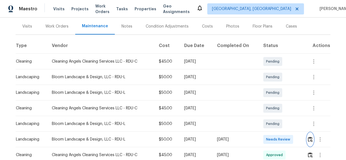
click at [309, 137] on img "button" at bounding box center [310, 139] width 5 height 5
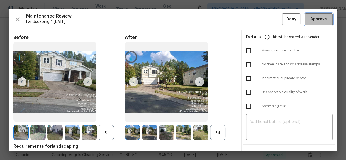
click at [312, 18] on span "Approve" at bounding box center [318, 19] width 17 height 7
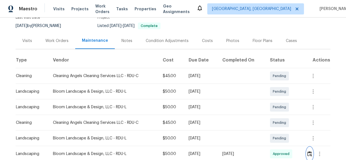
scroll to position [101, 0]
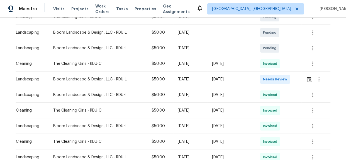
scroll to position [101, 0]
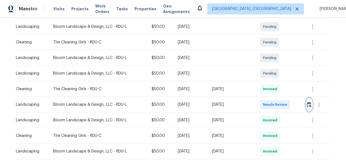
click at [309, 105] on img "button" at bounding box center [309, 104] width 5 height 5
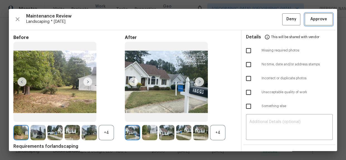
drag, startPoint x: 313, startPoint y: 17, endPoint x: 345, endPoint y: 42, distance: 40.9
click at [313, 17] on span "Approve" at bounding box center [318, 19] width 17 height 7
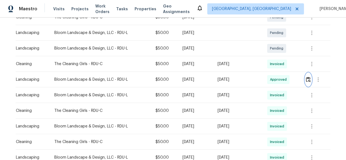
scroll to position [127, 0]
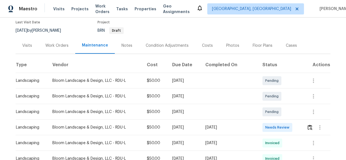
scroll to position [101, 0]
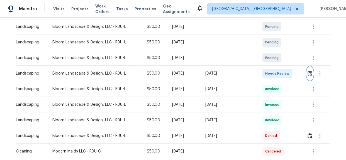
click at [309, 73] on img "button" at bounding box center [310, 73] width 5 height 5
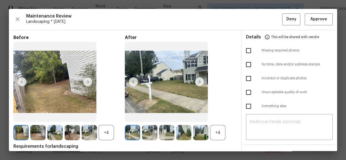
scroll to position [0, 0]
click at [315, 20] on span "Approve" at bounding box center [318, 19] width 17 height 7
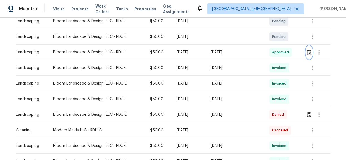
scroll to position [127, 0]
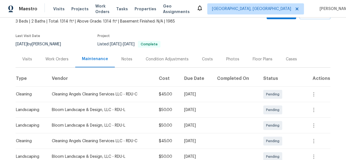
scroll to position [101, 0]
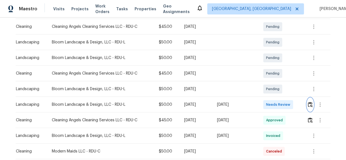
click at [309, 106] on img "button" at bounding box center [310, 104] width 5 height 5
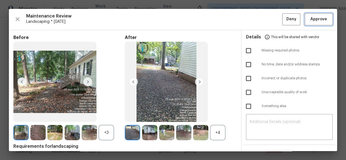
click at [315, 21] on span "Approve" at bounding box center [318, 19] width 17 height 7
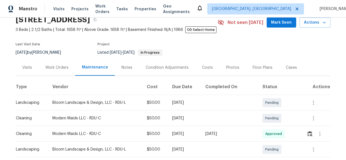
scroll to position [101, 0]
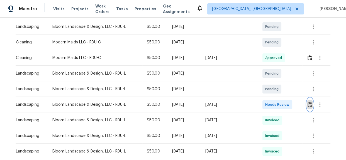
click at [309, 104] on img "button" at bounding box center [310, 104] width 5 height 5
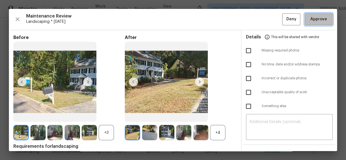
click at [315, 16] on span "Approve" at bounding box center [318, 19] width 17 height 7
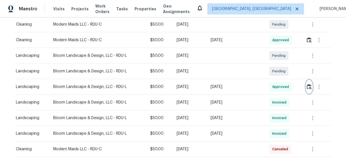
scroll to position [127, 0]
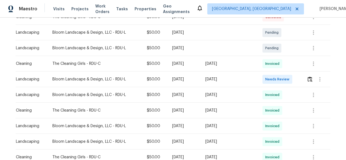
scroll to position [50, 0]
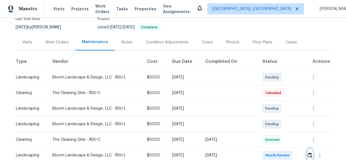
click at [308, 153] on img "button" at bounding box center [310, 155] width 5 height 5
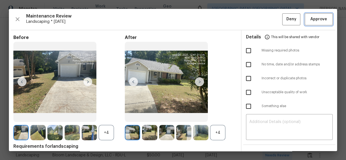
drag, startPoint x: 314, startPoint y: 16, endPoint x: 310, endPoint y: 16, distance: 3.2
click at [314, 16] on span "Approve" at bounding box center [318, 19] width 17 height 7
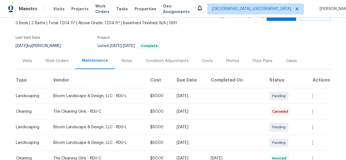
scroll to position [127, 0]
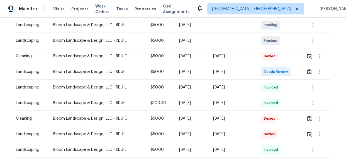
scroll to position [127, 0]
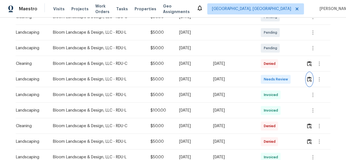
click at [309, 81] on img "button" at bounding box center [309, 79] width 5 height 5
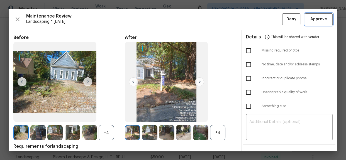
click at [316, 18] on span "Approve" at bounding box center [318, 19] width 17 height 7
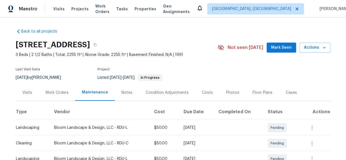
scroll to position [101, 0]
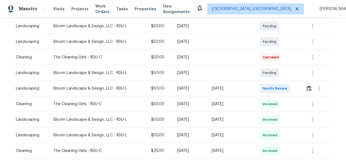
scroll to position [101, 0]
click at [310, 87] on img "button" at bounding box center [309, 88] width 5 height 5
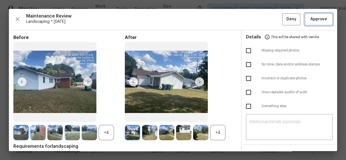
click at [314, 19] on span "Approve" at bounding box center [318, 19] width 17 height 7
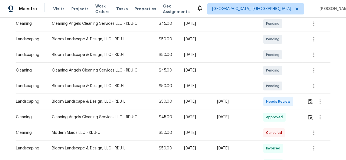
scroll to position [101, 0]
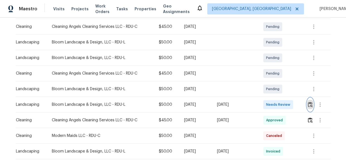
click at [309, 105] on img "button" at bounding box center [310, 104] width 5 height 5
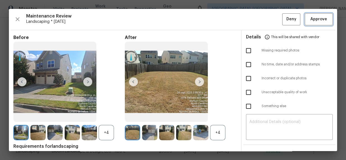
click at [310, 22] on span "Approve" at bounding box center [318, 19] width 17 height 7
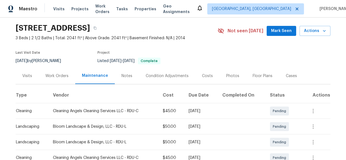
scroll to position [0, 0]
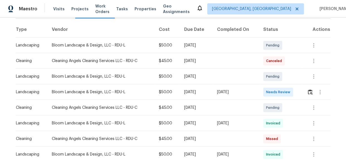
scroll to position [54, 0]
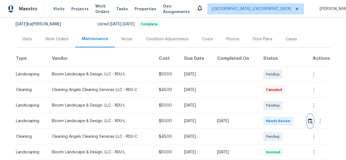
click at [309, 123] on img "button" at bounding box center [310, 120] width 5 height 5
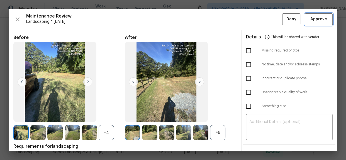
click at [314, 19] on span "Approve" at bounding box center [318, 19] width 17 height 7
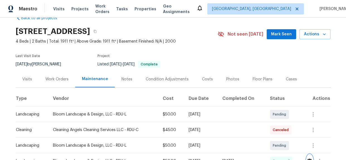
scroll to position [0, 0]
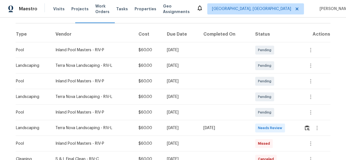
scroll to position [76, 0]
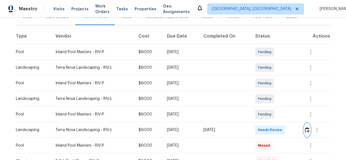
click at [305, 130] on img "button" at bounding box center [307, 129] width 5 height 5
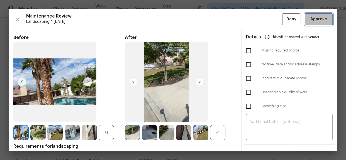
click at [310, 20] on span "Approve" at bounding box center [318, 19] width 17 height 7
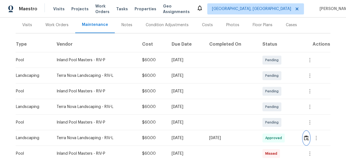
scroll to position [0, 0]
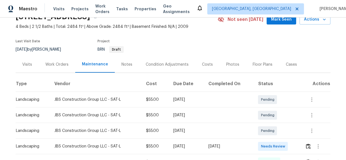
scroll to position [25, 0]
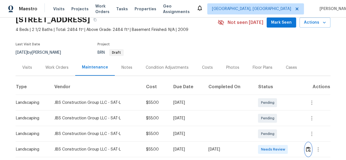
click at [308, 150] on img "button" at bounding box center [308, 149] width 5 height 5
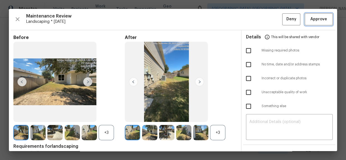
drag, startPoint x: 313, startPoint y: 20, endPoint x: 343, endPoint y: 38, distance: 34.8
click at [313, 20] on span "Approve" at bounding box center [318, 19] width 17 height 7
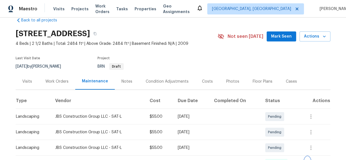
scroll to position [0, 0]
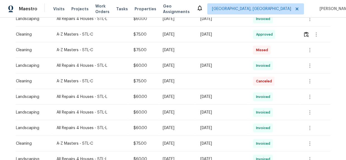
scroll to position [101, 0]
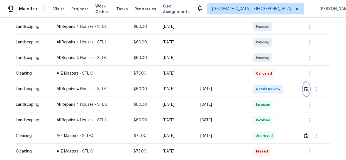
click at [304, 87] on img "button" at bounding box center [306, 88] width 5 height 5
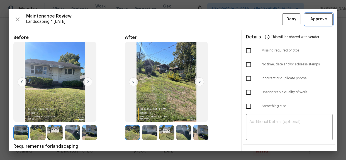
drag, startPoint x: 312, startPoint y: 21, endPoint x: 310, endPoint y: 28, distance: 6.8
click at [312, 21] on span "Approve" at bounding box center [318, 19] width 17 height 7
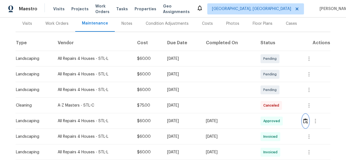
scroll to position [0, 0]
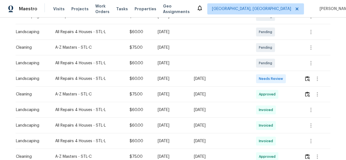
scroll to position [127, 0]
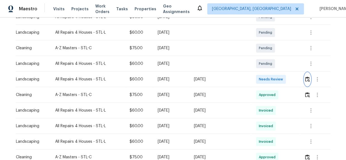
click at [307, 81] on img "button" at bounding box center [307, 79] width 5 height 5
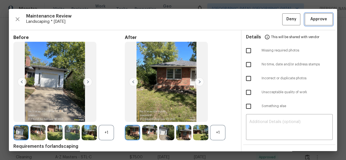
drag, startPoint x: 306, startPoint y: 20, endPoint x: 321, endPoint y: 52, distance: 35.1
click at [309, 20] on span "Approve" at bounding box center [318, 19] width 19 height 7
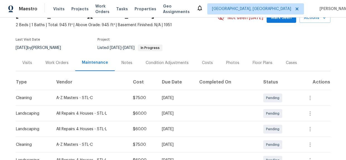
scroll to position [0, 0]
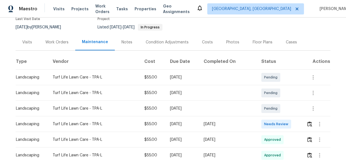
scroll to position [25, 0]
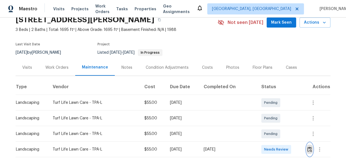
click at [308, 150] on img "button" at bounding box center [309, 149] width 5 height 5
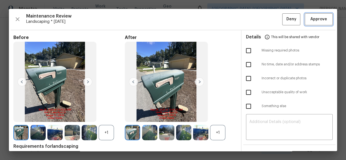
click at [312, 20] on span "Approve" at bounding box center [318, 19] width 17 height 7
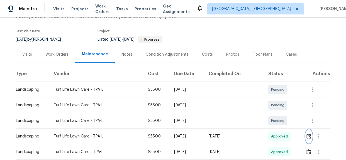
scroll to position [0, 0]
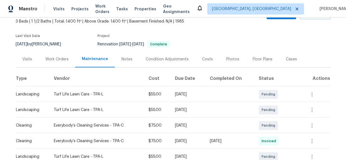
scroll to position [101, 0]
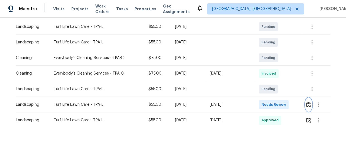
click at [307, 107] on button "button" at bounding box center [308, 104] width 6 height 13
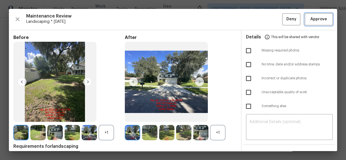
click at [313, 21] on span "Approve" at bounding box center [318, 19] width 17 height 7
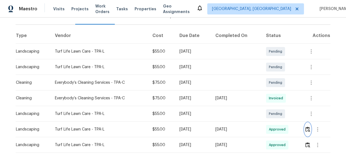
scroll to position [0, 0]
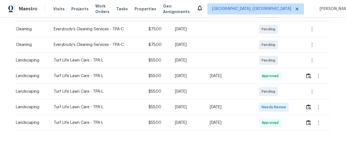
scroll to position [122, 0]
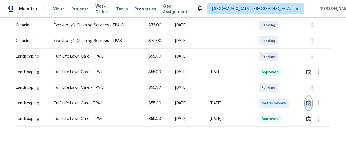
click at [306, 101] on img "button" at bounding box center [308, 103] width 5 height 5
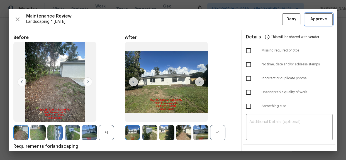
click at [318, 19] on span "Approve" at bounding box center [318, 19] width 17 height 7
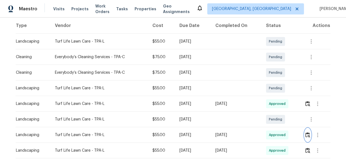
scroll to position [0, 0]
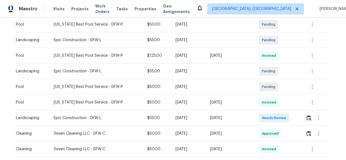
scroll to position [177, 0]
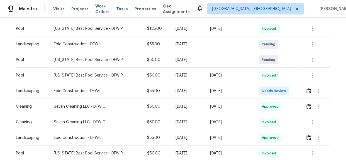
click at [312, 88] on div at bounding box center [318, 90] width 13 height 13
click at [307, 93] on img "button" at bounding box center [309, 90] width 5 height 5
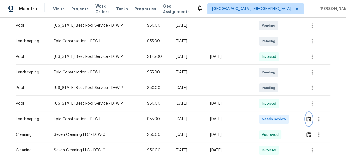
scroll to position [152, 0]
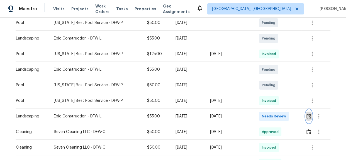
click at [307, 117] on img "button" at bounding box center [309, 116] width 5 height 5
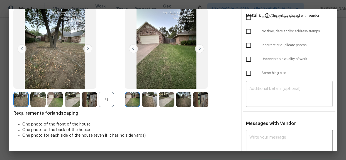
scroll to position [0, 0]
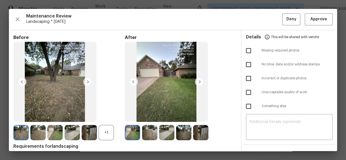
click at [247, 53] on input "checkbox" at bounding box center [249, 51] width 12 height 12
checkbox input "true"
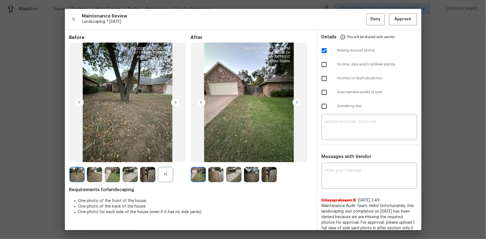
click at [270, 160] on img at bounding box center [269, 174] width 15 height 15
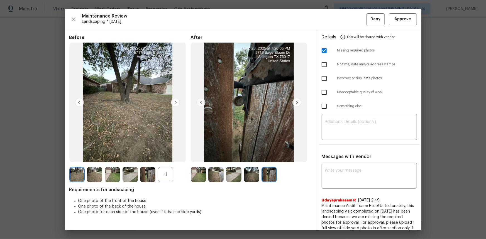
click at [270, 160] on img at bounding box center [269, 174] width 15 height 15
click at [334, 160] on textarea at bounding box center [369, 177] width 89 height 16
paste textarea "Maintenance Audit Team: Hello! Unfortunately, this landscaping visit completed …"
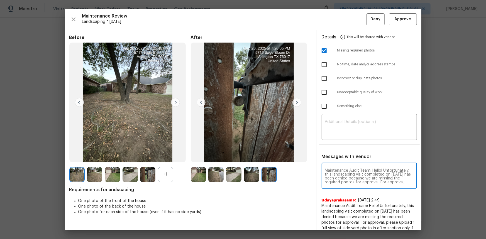
scroll to position [66, 0]
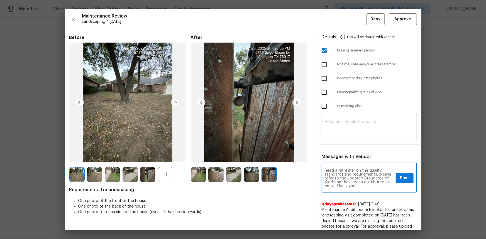
type textarea "Maintenance Audit Team: Hello! Unfortunately, this landscaping visit completed …"
click at [341, 124] on textarea at bounding box center [369, 128] width 89 height 16
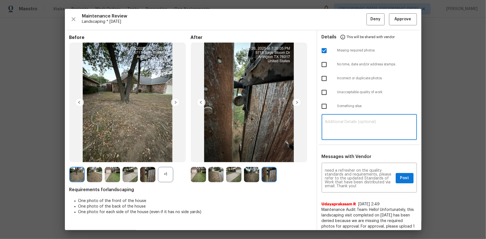
paste textarea "Maintenance Audit Team: Hello! Unfortunately, this landscaping visit completed …"
type textarea "Maintenance Audit Team: Hello! Unfortunately, this landscaping visit completed …"
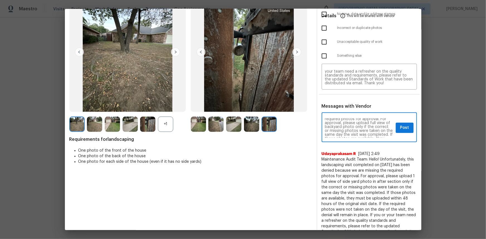
scroll to position [20, 0]
click at [346, 121] on textarea "Maintenance Audit Team: Hello! Unfortunately, this landscaping visit completed …" at bounding box center [359, 128] width 69 height 20
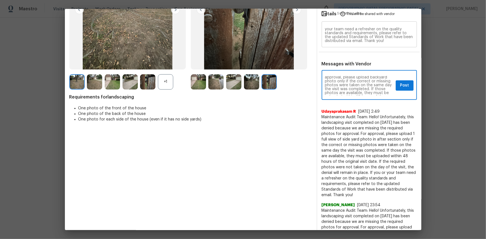
scroll to position [50, 0]
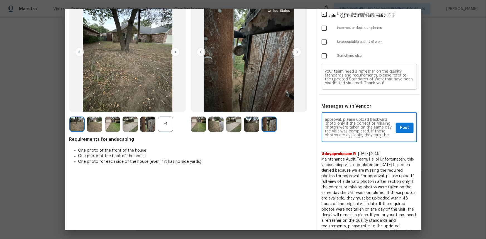
type textarea "Maintenance Audit Team: Hello! Unfortunately, this landscaping visit completed …"
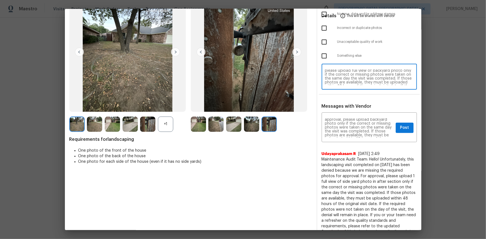
scroll to position [6, 0]
click at [337, 84] on textarea "Maintenance Audit Team: Hello! Unfortunately, this landscaping visit completed …" at bounding box center [369, 78] width 89 height 16
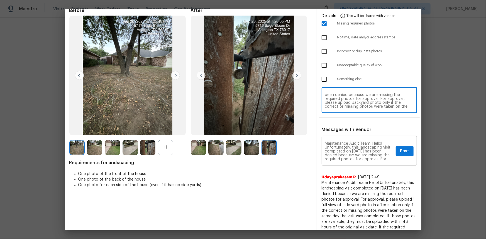
scroll to position [0, 0]
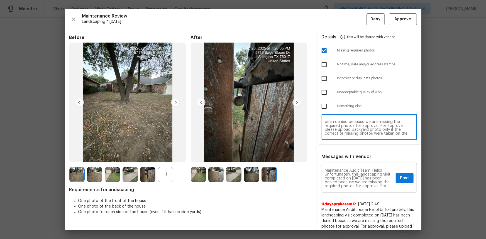
type textarea "Maintenance Audit Team: Hello! Unfortunately, this landscaping visit completed …"
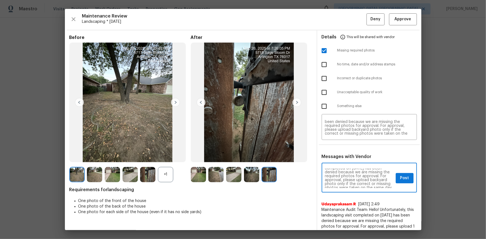
scroll to position [20, 0]
click at [346, 160] on span "Post" at bounding box center [404, 178] width 9 height 7
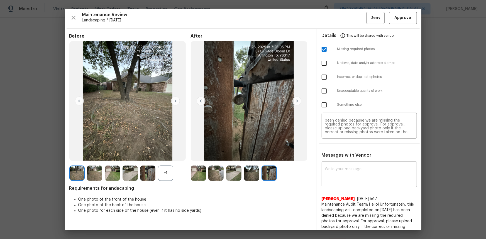
scroll to position [0, 0]
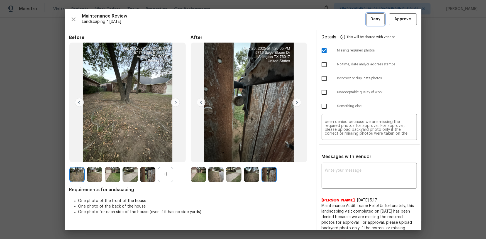
click at [346, 20] on span "Deny" at bounding box center [376, 19] width 10 height 7
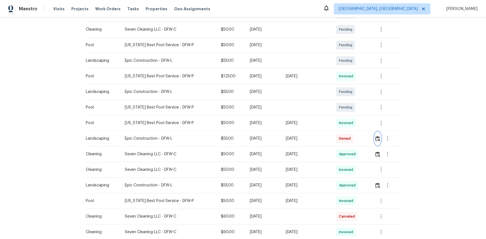
scroll to position [127, 0]
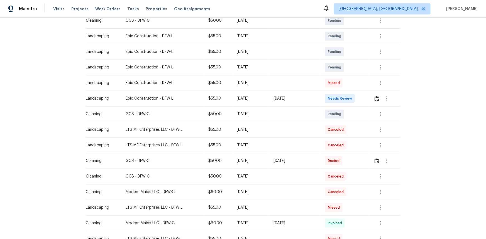
scroll to position [127, 0]
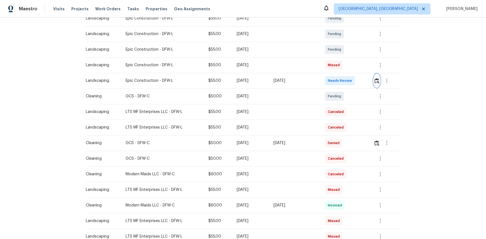
click at [346, 81] on img "button" at bounding box center [377, 80] width 5 height 5
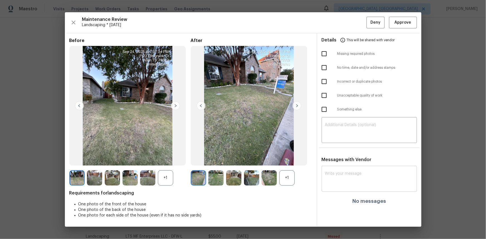
click at [332, 160] on div "x ​" at bounding box center [369, 179] width 95 height 25
paste textarea "Maintenance Audit Team: Hello! Unfortunately this landscaping visit completed o…"
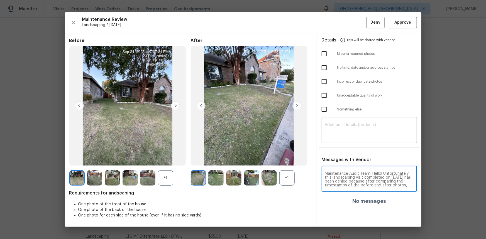
scroll to position [59, 0]
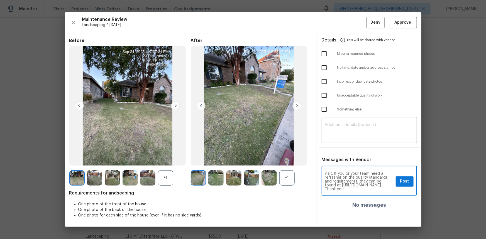
type textarea "Maintenance Audit Team: Hello! Unfortunately this landscaping visit completed o…"
click at [346, 135] on textarea at bounding box center [369, 131] width 89 height 16
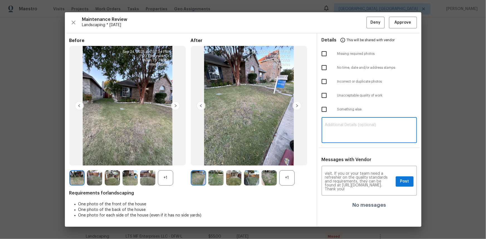
paste textarea "Maintenance Audit Team: Hello! Unfortunately this landscaping visit completed o…"
type textarea "Maintenance Audit Team: Hello! Unfortunately this landscaping visit completed o…"
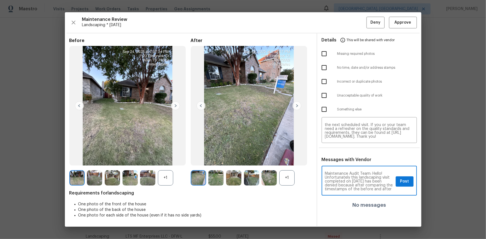
scroll to position [10, 0]
click at [346, 160] on textarea "Maintenance Audit Team: Hello! Unfortunately this landscaping visit completed o…" at bounding box center [359, 182] width 69 height 20
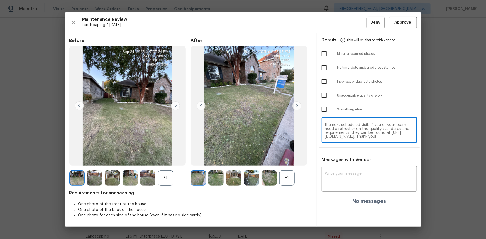
click at [346, 133] on textarea "Maintenance Audit Team: Hello! Unfortunately this landscaping visit completed o…" at bounding box center [369, 131] width 89 height 16
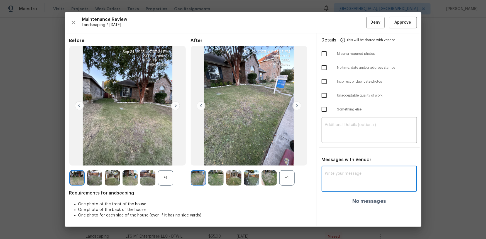
click at [334, 160] on textarea at bounding box center [369, 180] width 89 height 16
paste textarea "Maintenance Audit Team: Hello! Unfortunately, this landscaping visit completed …"
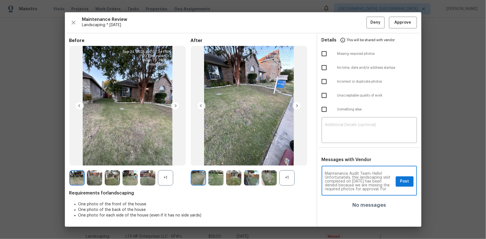
scroll to position [62, 0]
type textarea "Maintenance Audit Team: Hello! Unfortunately, this landscaping visit completed …"
click at [346, 118] on ul "Details This will be shared with vendor Missing required photos No time, date a…" at bounding box center [369, 75] width 104 height 85
click at [346, 126] on textarea at bounding box center [369, 131] width 89 height 16
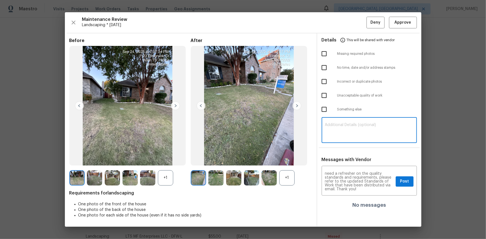
paste textarea "Maintenance Audit Team: Hello! Unfortunately, this landscaping visit completed …"
type textarea "Maintenance Audit Team: Hello! Unfortunately, this landscaping visit completed …"
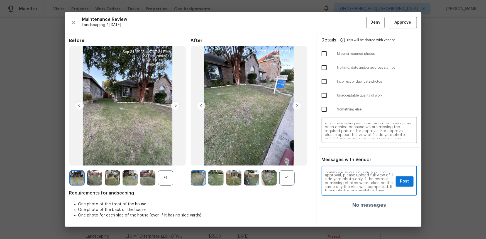
scroll to position [20, 0]
click at [346, 160] on button "Post" at bounding box center [405, 182] width 18 height 10
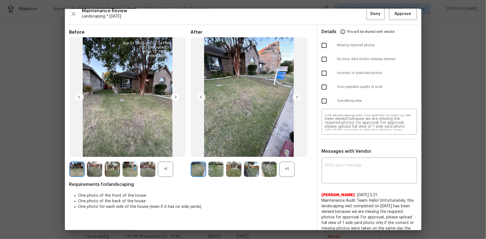
scroll to position [0, 0]
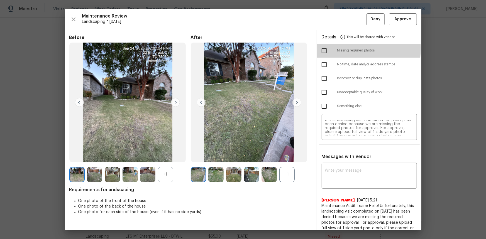
click at [319, 48] on input "checkbox" at bounding box center [325, 51] width 12 height 12
checkbox input "true"
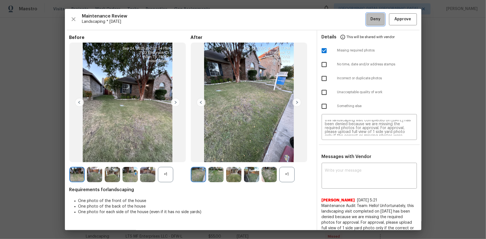
click at [346, 16] on span "Deny" at bounding box center [376, 19] width 10 height 7
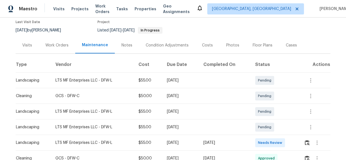
scroll to position [76, 0]
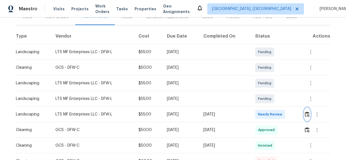
click at [306, 114] on img "button" at bounding box center [307, 114] width 5 height 5
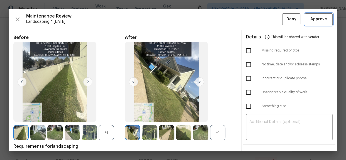
click at [315, 23] on button "Approve" at bounding box center [319, 19] width 28 height 12
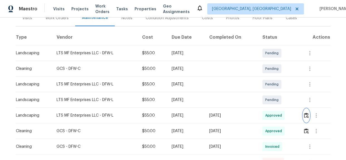
scroll to position [127, 0]
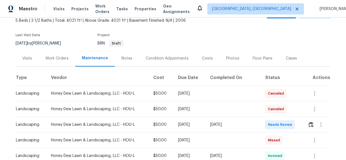
scroll to position [76, 0]
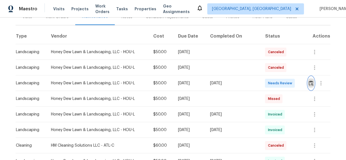
click at [309, 84] on img "button" at bounding box center [311, 83] width 5 height 5
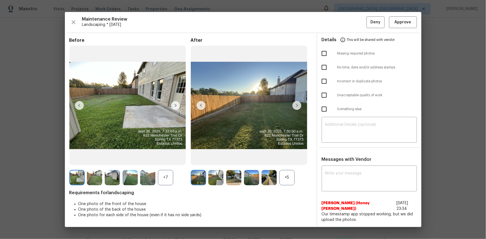
scroll to position [0, 0]
click at [329, 160] on textarea at bounding box center [369, 180] width 89 height 16
paste textarea "Maintenance Audit Team: Hello! Unfortunately, this landscaping visit completed …"
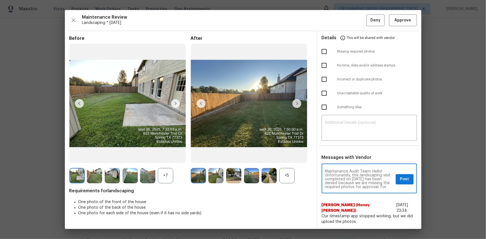
scroll to position [62, 0]
type textarea "Maintenance Audit Team: Hello! Unfortunately, this landscaping visit completed …"
click at [343, 137] on textarea at bounding box center [369, 129] width 89 height 16
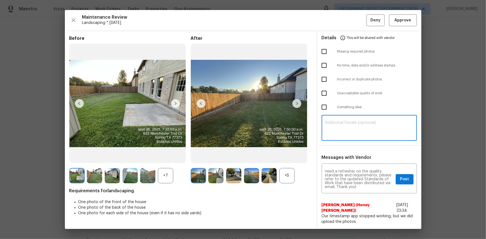
paste textarea "Maintenance Audit Team: Hello! Unfortunately, this landscaping visit completed …"
type textarea "Maintenance Audit Team: Hello! Unfortunately, this landscaping visit completed …"
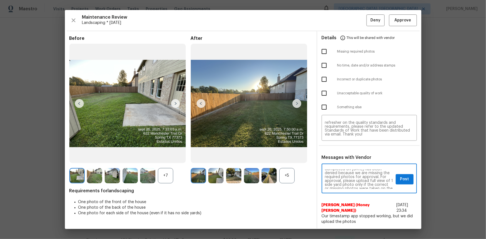
scroll to position [20, 0]
click at [346, 160] on span "Post" at bounding box center [404, 179] width 9 height 7
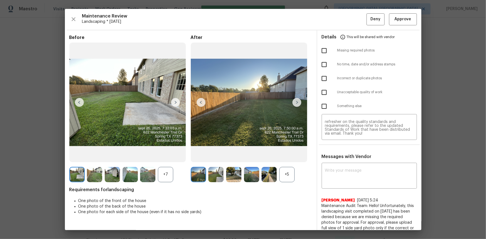
scroll to position [0, 0]
click at [324, 55] on input "checkbox" at bounding box center [325, 51] width 12 height 12
checkbox input "true"
click at [346, 23] on button "Deny" at bounding box center [376, 19] width 18 height 12
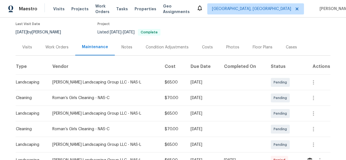
scroll to position [101, 0]
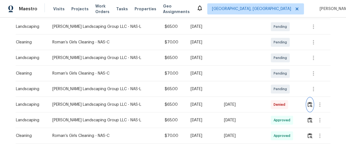
click at [307, 107] on button "button" at bounding box center [310, 104] width 6 height 13
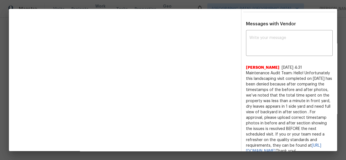
scroll to position [170, 0]
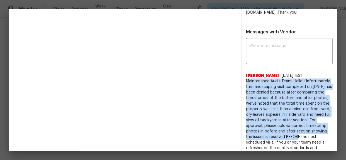
drag, startPoint x: 244, startPoint y: 85, endPoint x: 301, endPoint y: 139, distance: 78.5
click at [301, 139] on span "Maintenance Audit Team: Hello! Unfortunately this landscaping visit completed o…" at bounding box center [289, 121] width 87 height 84
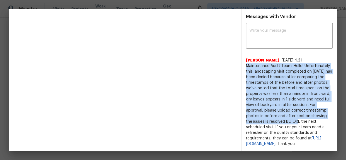
scroll to position [195, 0]
click at [246, 63] on span "Maintenance Audit Team: Hello! Unfortunately this landscaping visit completed o…" at bounding box center [289, 105] width 87 height 84
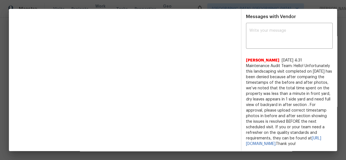
drag, startPoint x: 243, startPoint y: 60, endPoint x: 297, endPoint y: 144, distance: 99.0
click at [297, 144] on span "Maintenance Audit Team: Hello! Unfortunately this landscaping visit completed o…" at bounding box center [289, 105] width 87 height 84
drag, startPoint x: 203, startPoint y: 115, endPoint x: 208, endPoint y: 119, distance: 6.4
click at [203, 115] on div "Before After +3 Requirements for landscaping One photo of the front of the hous…" at bounding box center [124, 1] width 223 height 302
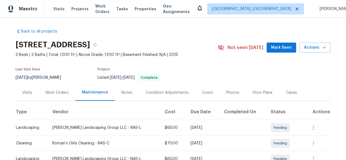
scroll to position [0, 0]
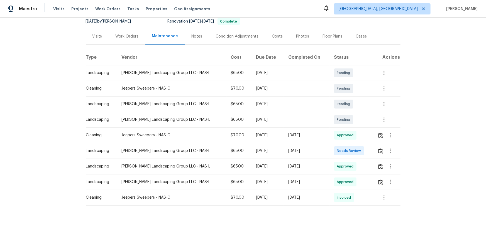
scroll to position [60, 0]
click at [346, 149] on img "button" at bounding box center [380, 151] width 5 height 5
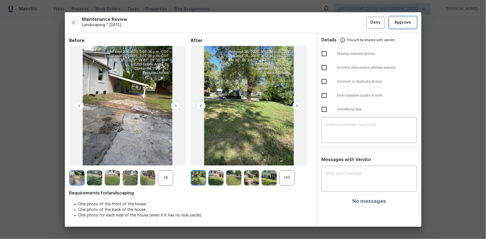
click at [346, 26] on button "Approve" at bounding box center [403, 23] width 28 height 12
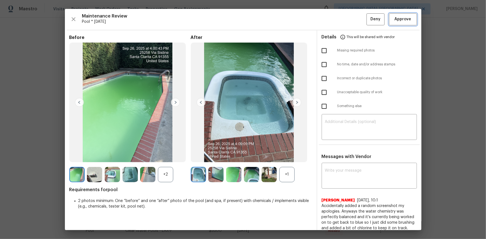
click at [403, 24] on button "Approve" at bounding box center [403, 19] width 28 height 12
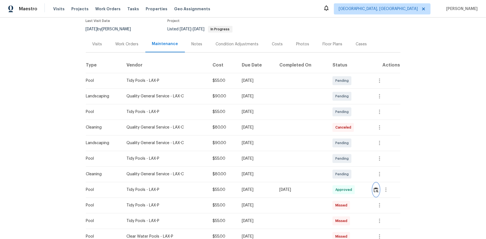
scroll to position [50, 0]
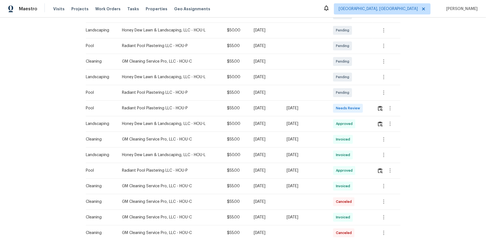
scroll to position [152, 0]
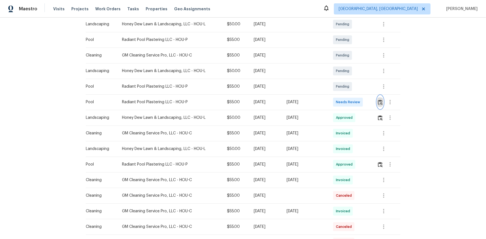
click at [381, 103] on img "button" at bounding box center [380, 102] width 5 height 5
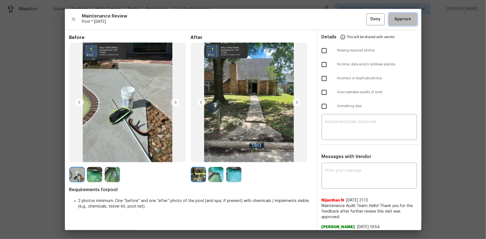
click at [399, 17] on span "Approve" at bounding box center [403, 19] width 17 height 7
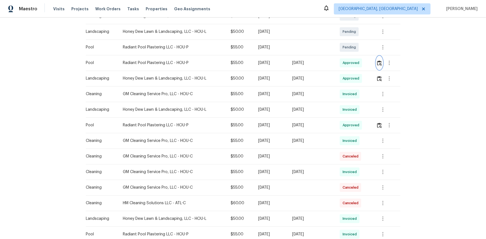
scroll to position [101, 0]
